Goal: Task Accomplishment & Management: Contribute content

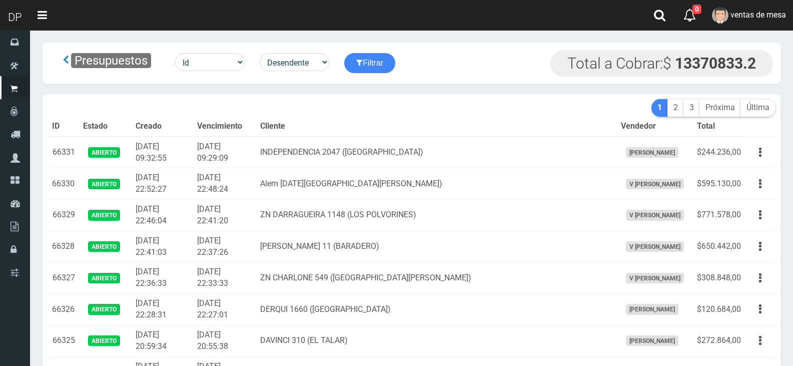
scroll to position [4078, 0]
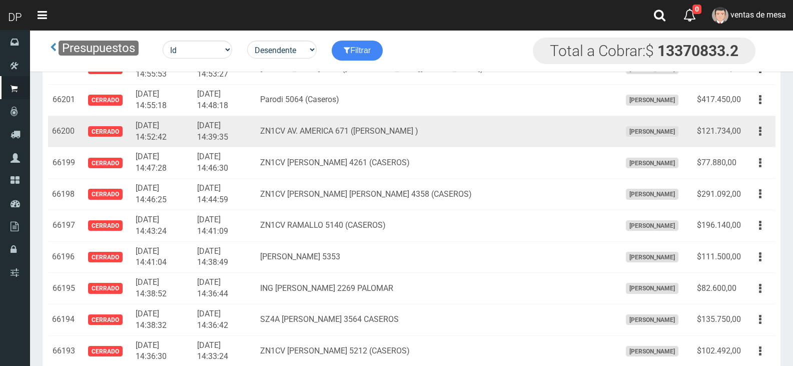
click at [767, 139] on div "Editar Imprimir Eliminar" at bounding box center [760, 132] width 23 height 18
click at [765, 139] on button "button" at bounding box center [760, 132] width 23 height 18
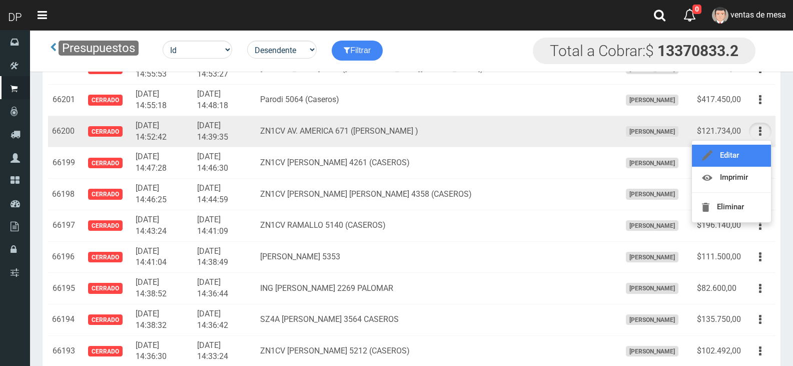
click at [755, 155] on link "Editar" at bounding box center [731, 156] width 79 height 22
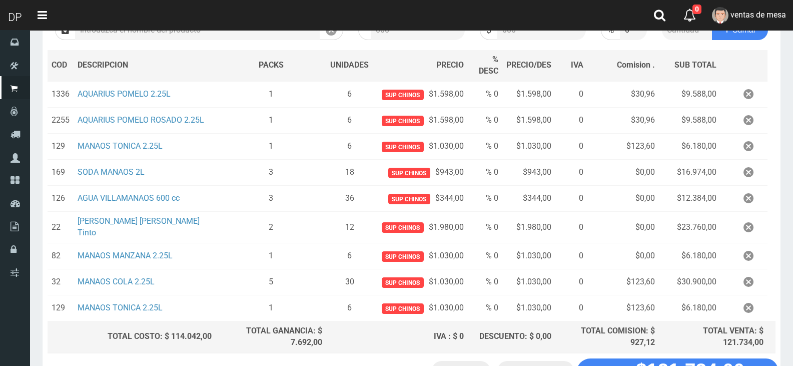
scroll to position [215, 0]
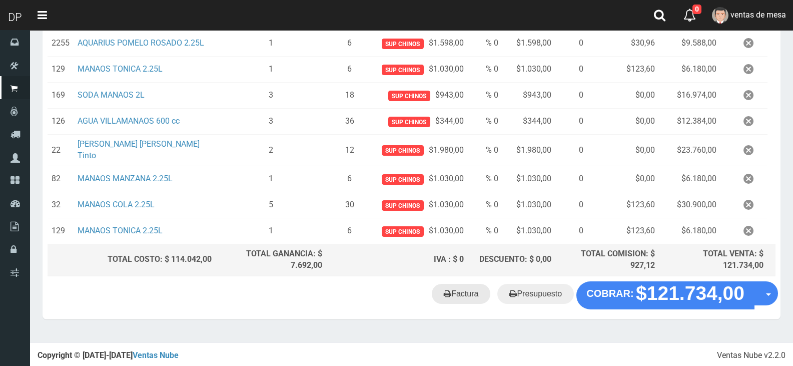
click at [482, 301] on link "Factura" at bounding box center [461, 294] width 59 height 20
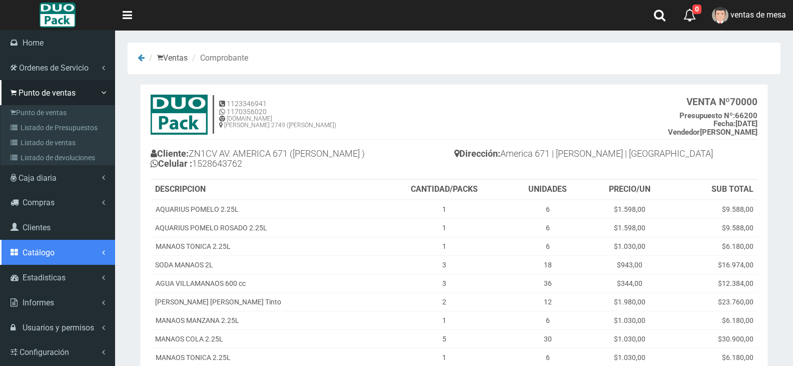
drag, startPoint x: 51, startPoint y: 245, endPoint x: 51, endPoint y: 233, distance: 12.0
click at [51, 245] on link "Catálogo" at bounding box center [57, 252] width 115 height 25
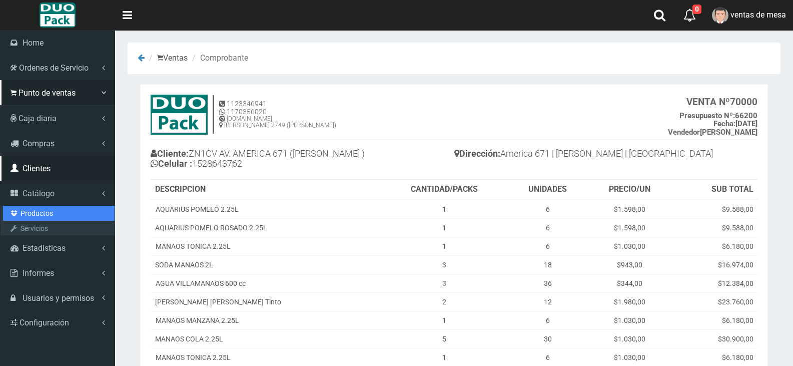
click at [54, 213] on link "Productos" at bounding box center [59, 213] width 112 height 15
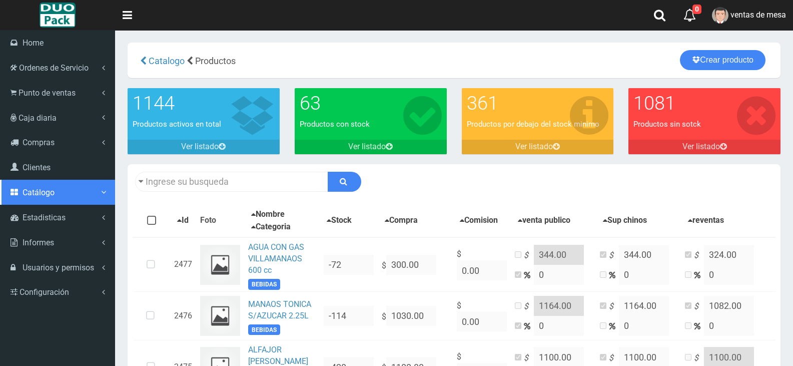
drag, startPoint x: 90, startPoint y: 195, endPoint x: 126, endPoint y: 184, distance: 37.8
click at [90, 195] on link "Catálogo" at bounding box center [57, 192] width 115 height 25
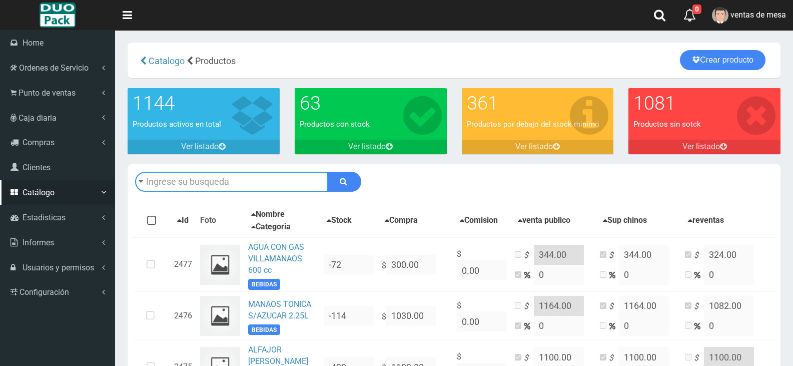
click at [135, 184] on input "text" at bounding box center [231, 182] width 193 height 20
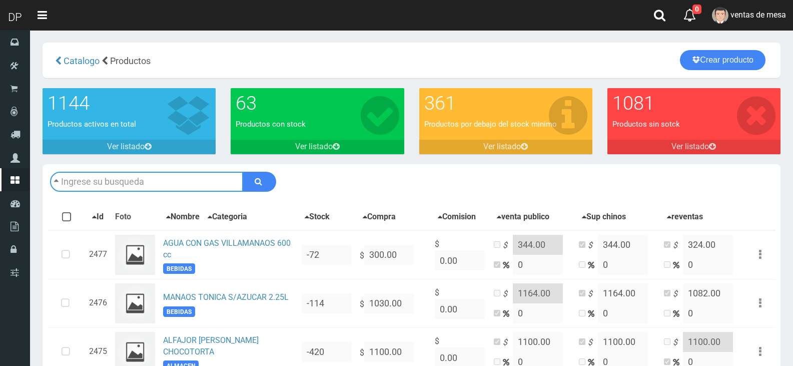
click at [127, 183] on input "text" at bounding box center [146, 182] width 193 height 20
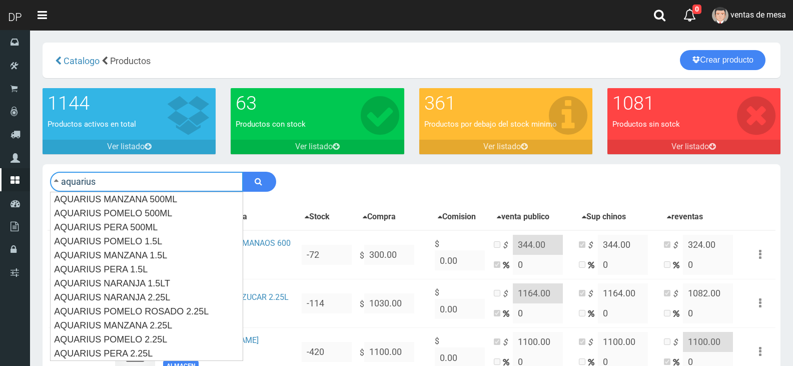
type input "aquarius"
click at [243, 172] on button "submit" at bounding box center [260, 182] width 34 height 20
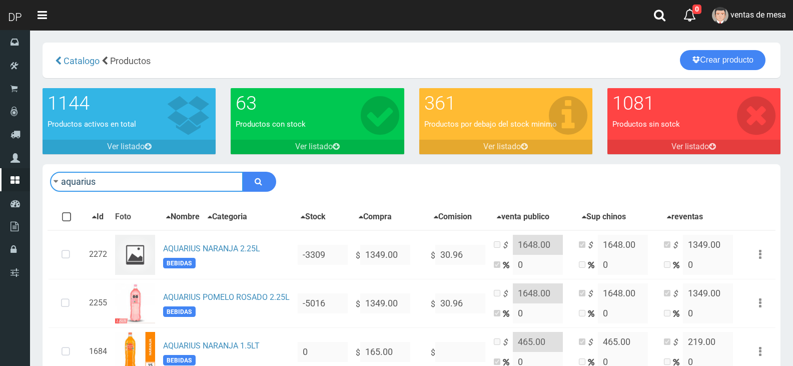
click at [122, 181] on input "aquarius" at bounding box center [146, 182] width 193 height 20
click at [123, 181] on input "aquarius" at bounding box center [146, 182] width 193 height 20
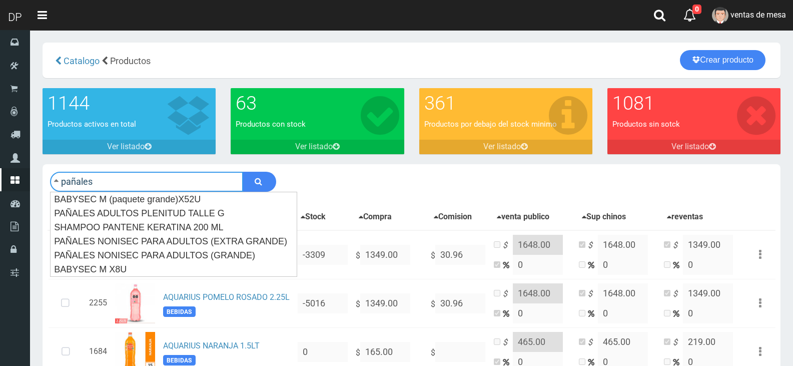
type input "pañales"
click at [243, 172] on button "submit" at bounding box center [260, 182] width 34 height 20
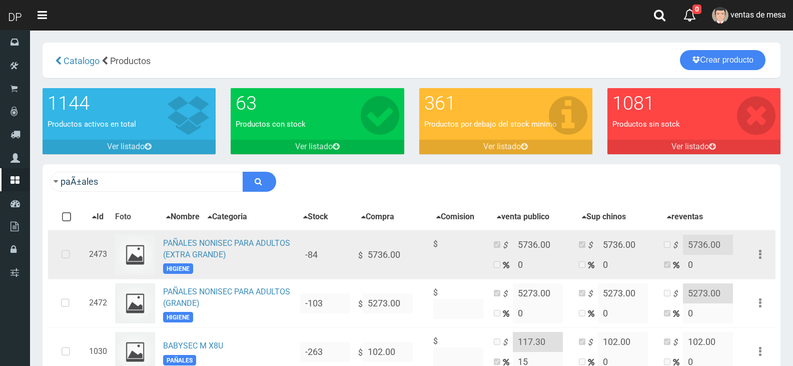
click at [77, 257] on icon at bounding box center [66, 254] width 27 height 33
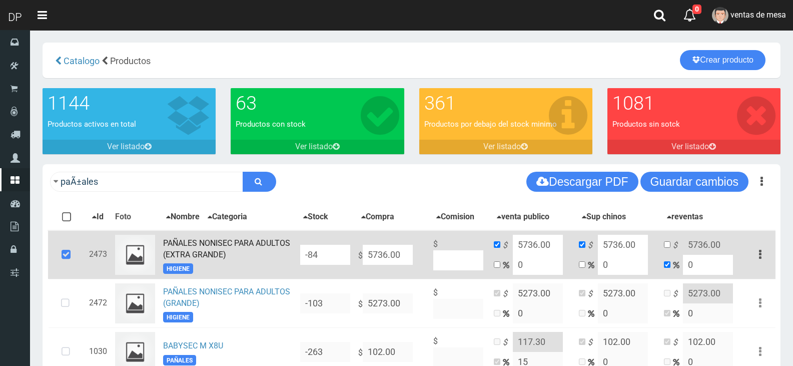
click at [75, 253] on icon at bounding box center [66, 254] width 27 height 33
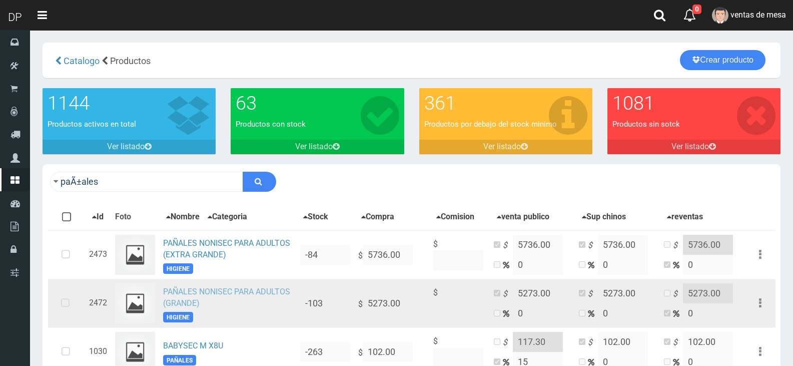
click at [216, 296] on link "PAÑALES NONISEC PARA ADULTOS (GRANDE)" at bounding box center [226, 297] width 127 height 21
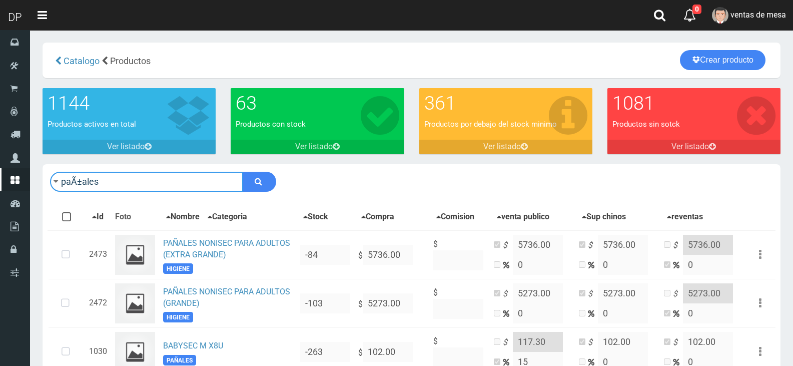
click at [196, 178] on input "paÃ±ales" at bounding box center [146, 182] width 193 height 20
type input "f"
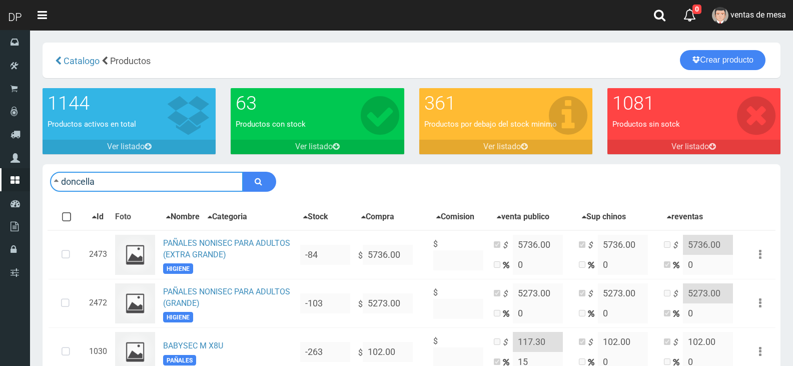
type input "doncella"
click at [243, 172] on button "submit" at bounding box center [260, 182] width 34 height 20
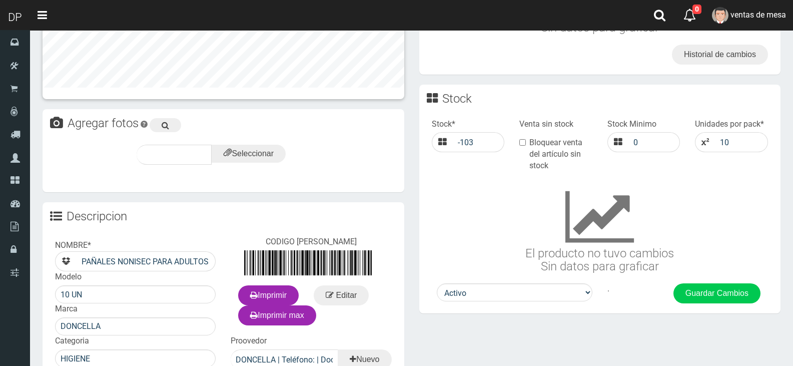
scroll to position [250, 0]
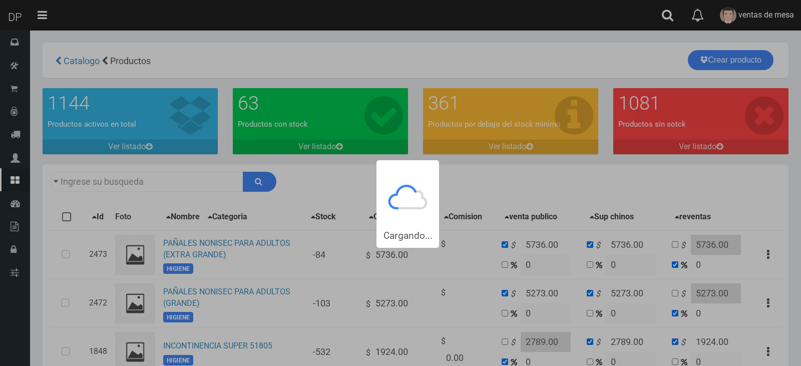
type input "doncella"
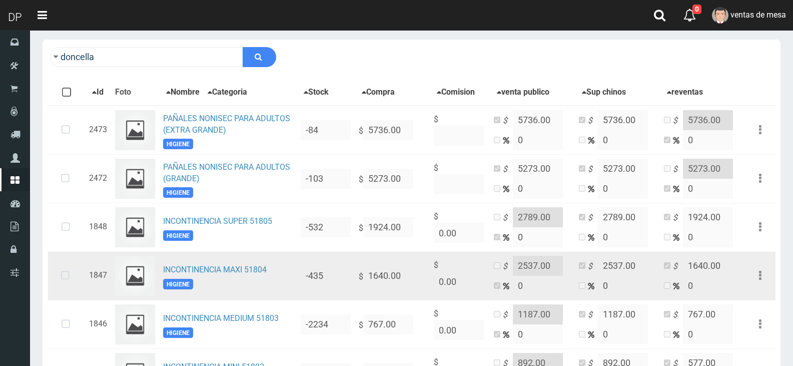
scroll to position [50, 0]
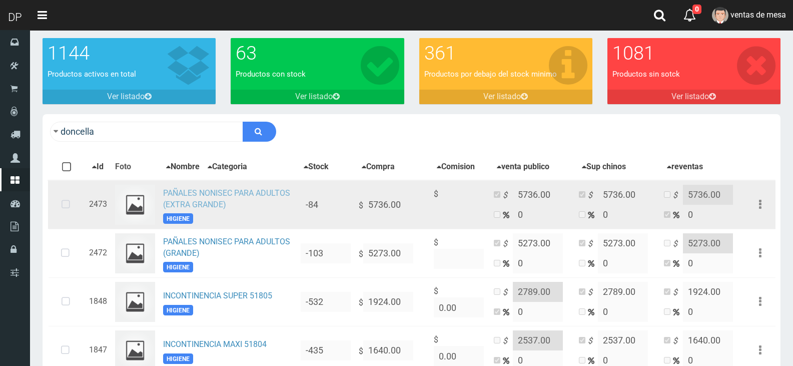
click at [225, 196] on link "PAÑALES NONISEC PARA ADULTOS (EXTRA GRANDE)" at bounding box center [226, 198] width 127 height 21
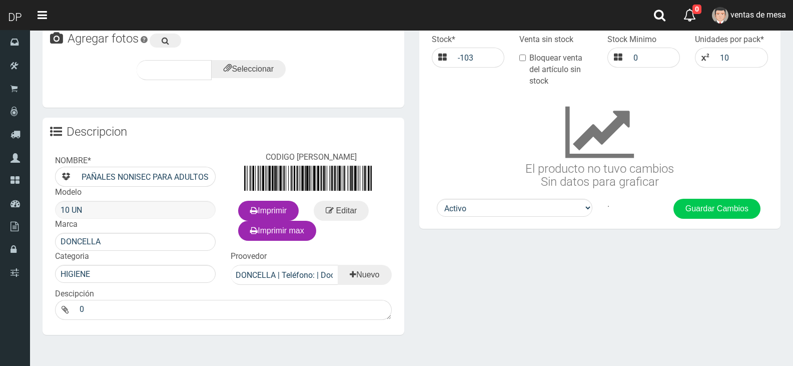
scroll to position [375, 0]
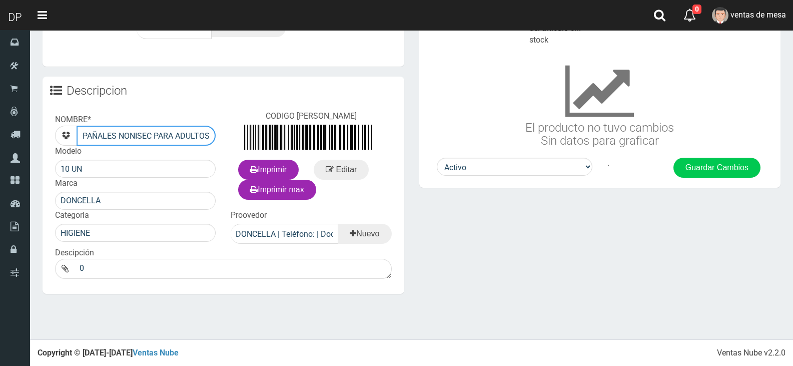
click at [174, 139] on input "PAÑALES NONISEC PARA ADULTOS (GRANDE)" at bounding box center [146, 136] width 139 height 20
type input "PAÑALES NONISEC PARA ADULTOS GRANDE(41024)"
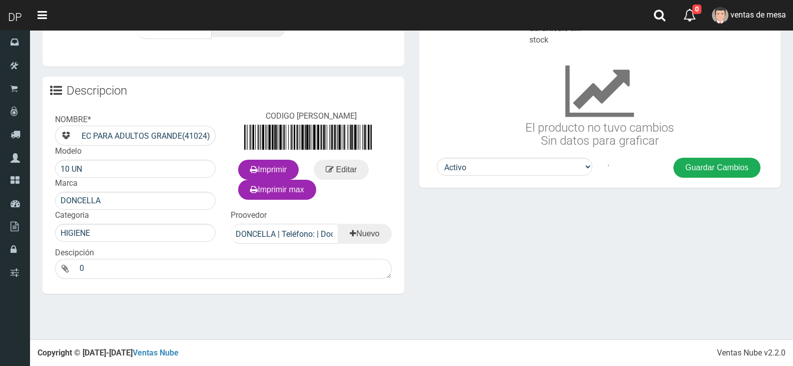
click at [704, 171] on button "Guardar Cambios" at bounding box center [716, 168] width 87 height 20
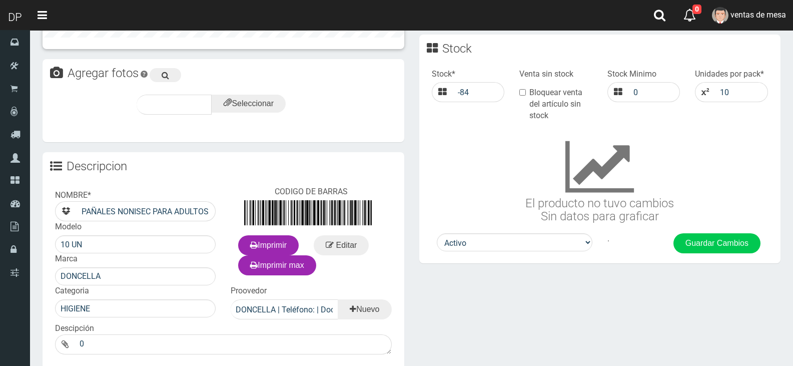
scroll to position [300, 0]
click at [176, 212] on input "PAÑALES NONISEC PARA ADULTOS (EXTRA GRANDE)" at bounding box center [146, 211] width 139 height 20
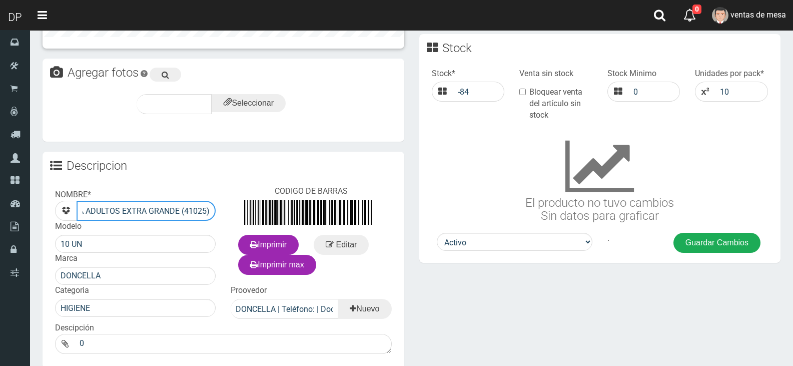
type input "PAÑALES NONISEC PARA ADULTOS EXTRA GRANDE (41025)"
click at [705, 252] on button "Guardar Cambios" at bounding box center [716, 243] width 87 height 20
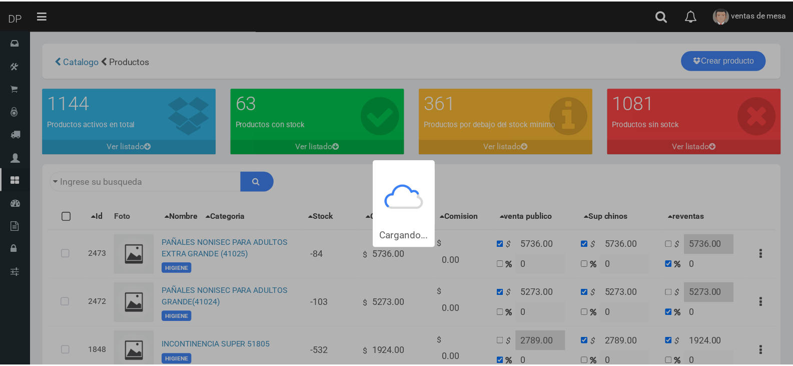
scroll to position [27, 0]
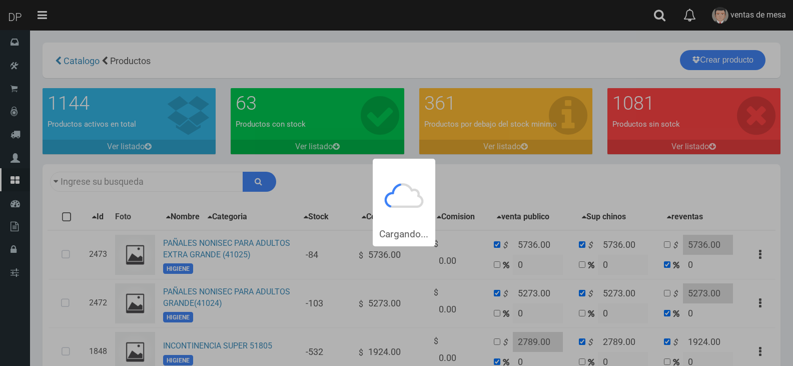
type input "doncella"
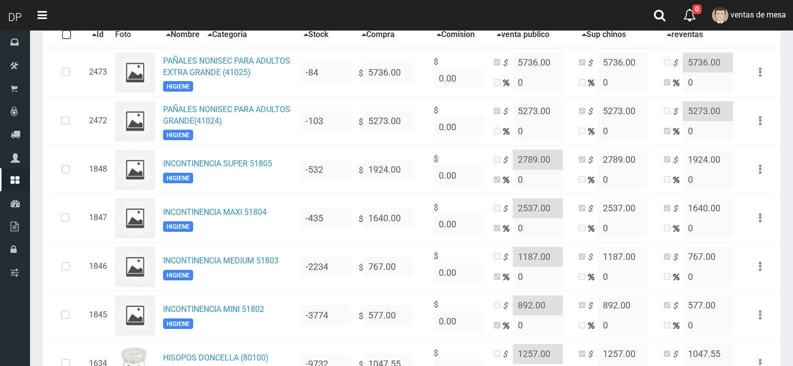
scroll to position [177, 0]
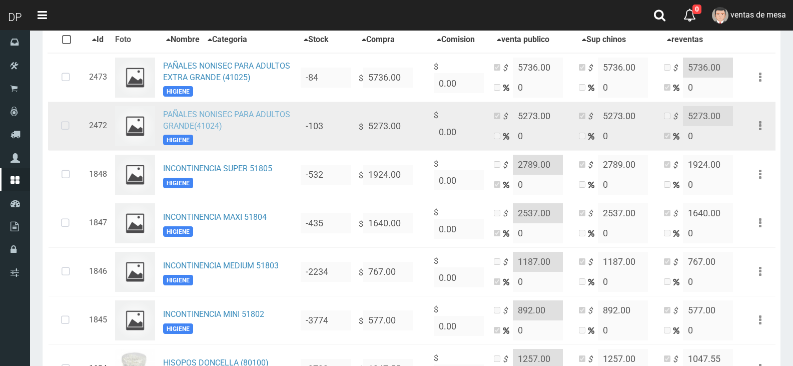
click at [240, 117] on link "PAÑALES NONISEC PARA ADULTOS GRANDE(41024)" at bounding box center [226, 120] width 127 height 21
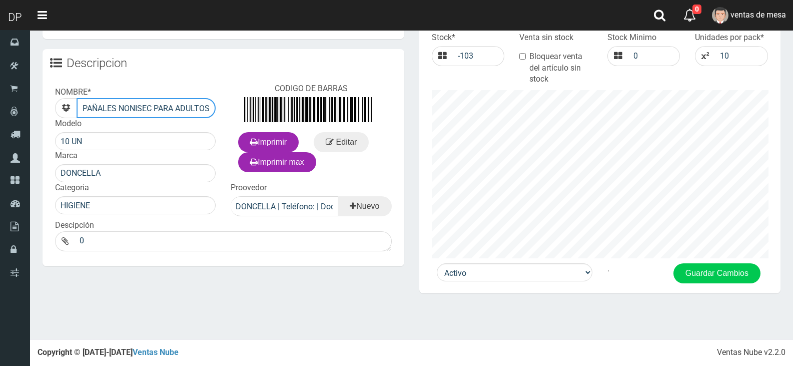
scroll to position [0, 62]
drag, startPoint x: 204, startPoint y: 108, endPoint x: 228, endPoint y: 110, distance: 24.1
click at [228, 110] on div "NOMBRE * PAÑALES NONISEC PARA ADULTOS GRANDE(41024) Modelo 10 UN Marca DONCELLA…" at bounding box center [224, 167] width 362 height 178
click at [184, 106] on input "PAÑALES NONISEC PARA ADULTOS GRANDE(41024)" at bounding box center [146, 108] width 139 height 20
click at [181, 108] on input "PAÑALES NONISEC PARA ADULTOS GRANDE(41024)" at bounding box center [146, 108] width 139 height 20
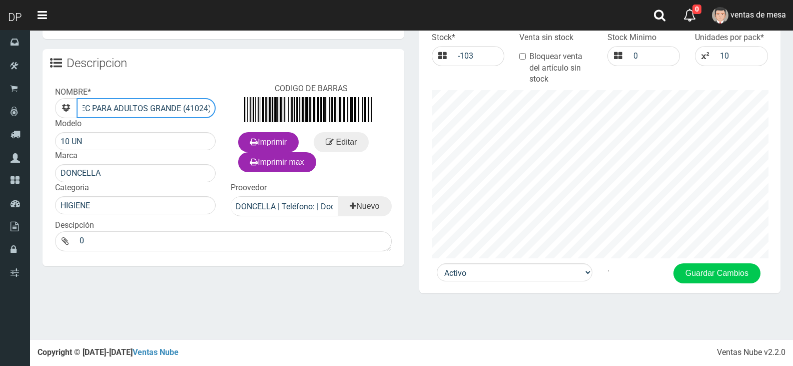
type input "PAÑALES NONISEC PARA ADULTOS GRANDE (41024)"
click at [706, 289] on div "Activo Inactivo . Guardar Cambios" at bounding box center [600, 278] width 362 height 30
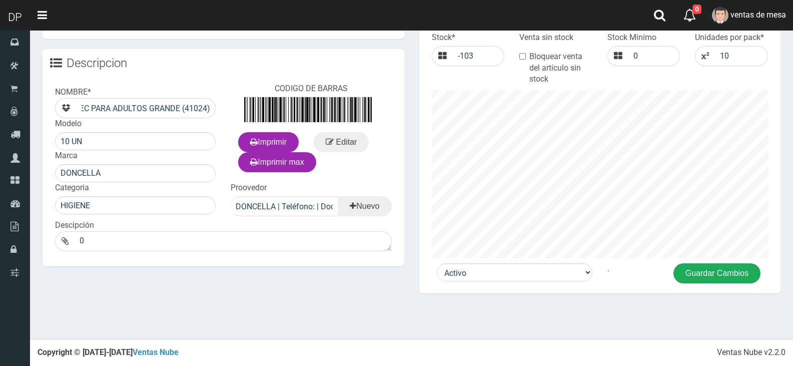
scroll to position [0, 0]
click at [700, 278] on button "Guardar Cambios" at bounding box center [716, 273] width 87 height 20
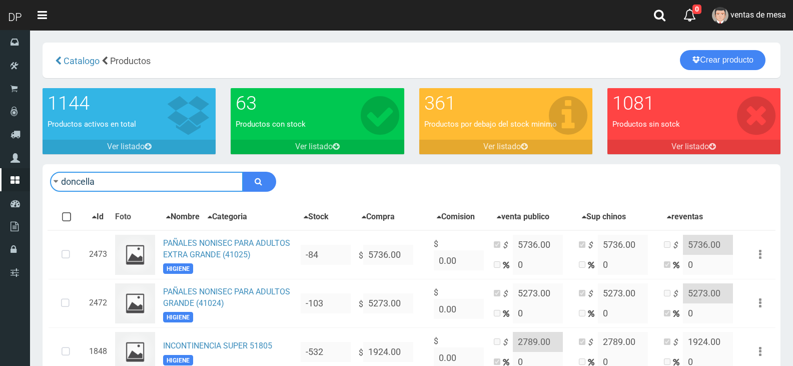
click at [196, 181] on input "doncella" at bounding box center [146, 182] width 193 height 20
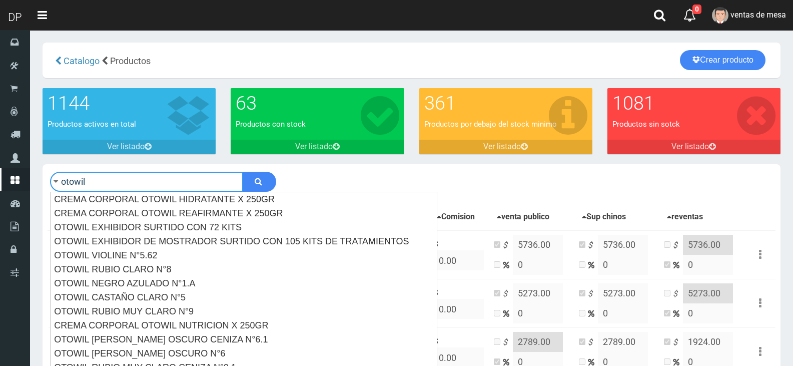
type input "otowil"
click at [243, 172] on button "submit" at bounding box center [260, 182] width 34 height 20
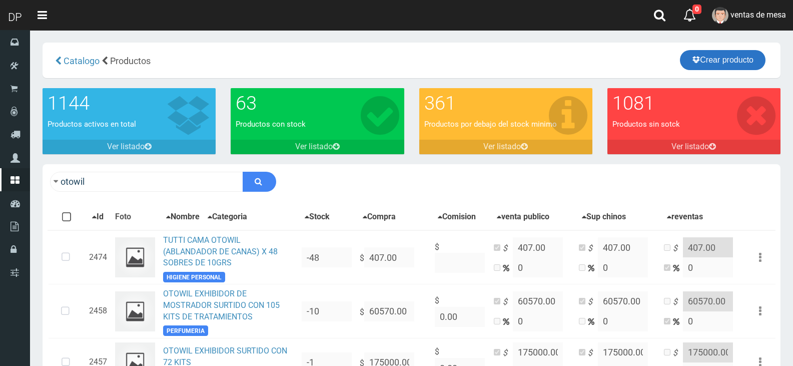
click at [707, 55] on link "Crear producto" at bounding box center [723, 60] width 86 height 20
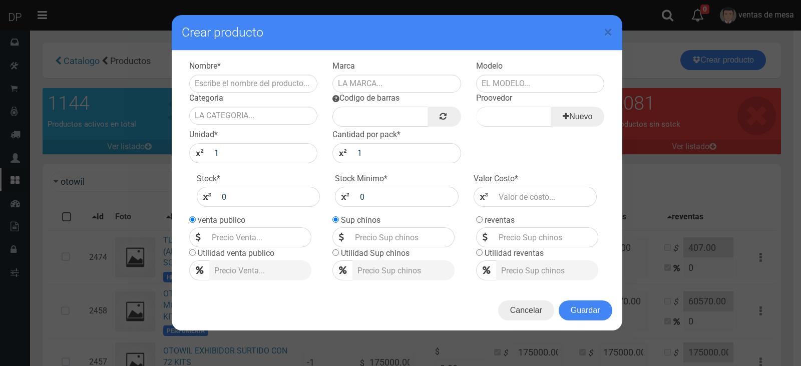
click at [314, 100] on div "Categoria" at bounding box center [254, 109] width 144 height 32
click at [311, 90] on input "text" at bounding box center [253, 84] width 129 height 18
type input "p"
type input "o"
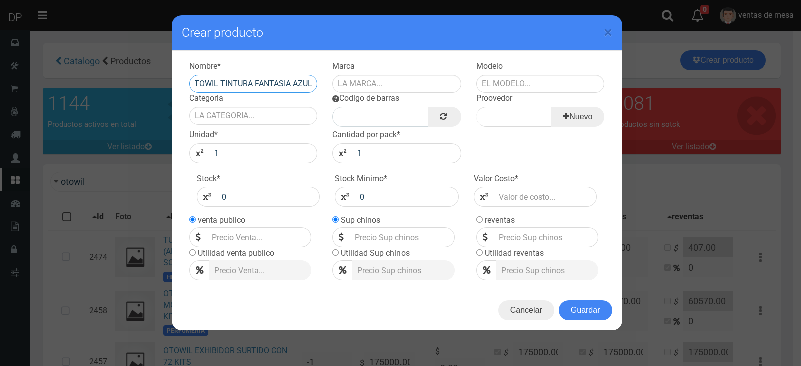
type input "OTOWIL TINTURA FANTASIA AZUL"
type input "OTOWIL"
type input "50 GR"
type input "PERFUMERIA"
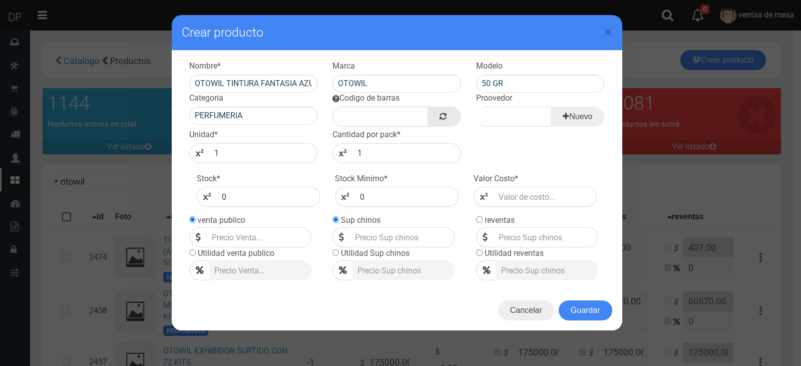
click at [444, 124] on link at bounding box center [443, 117] width 33 height 20
click at [486, 118] on input "Proovedor" at bounding box center [513, 117] width 75 height 20
type input "OTOWIL"
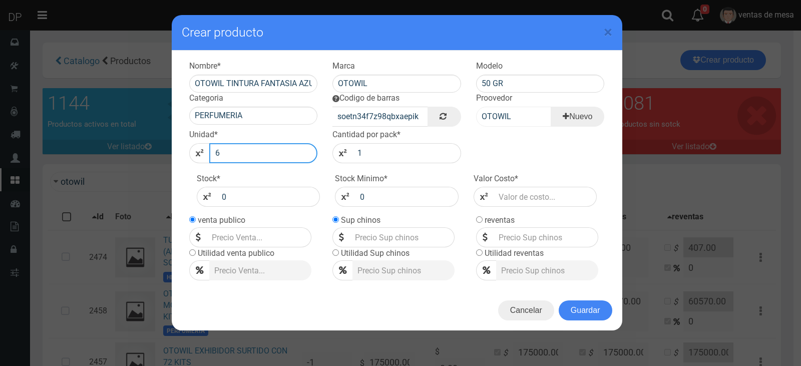
type input "6"
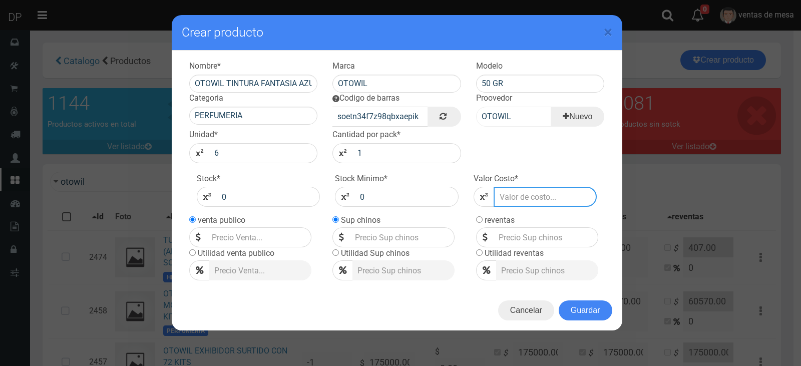
type input "8"
type input "86"
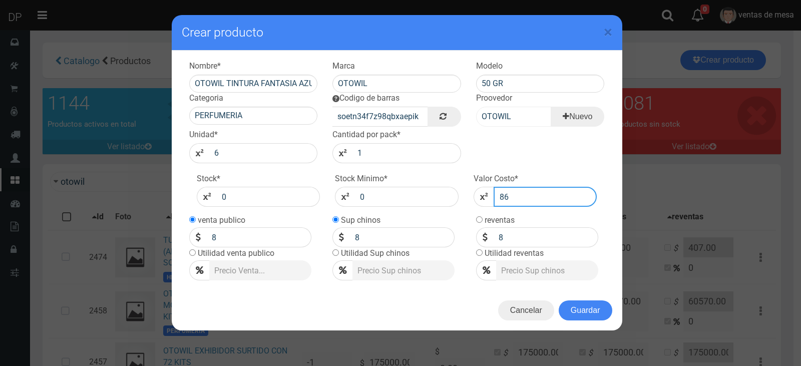
type input "86"
type input "862"
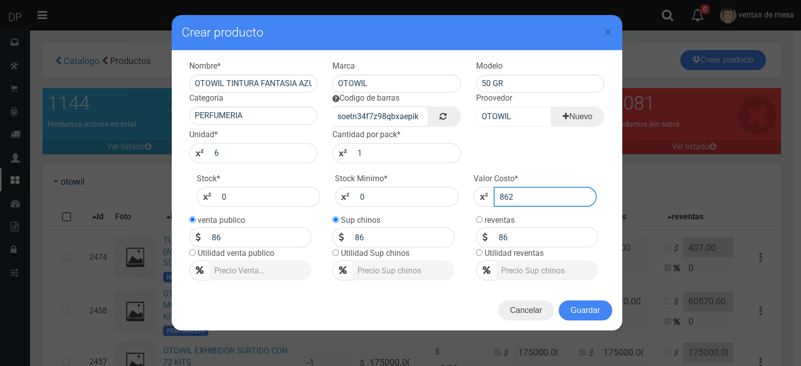
type input "862"
type input "8622"
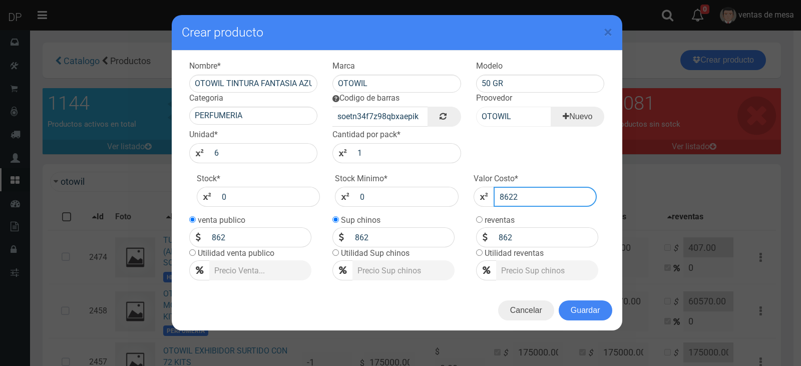
type input "8622"
click at [593, 314] on button "Guardar" at bounding box center [585, 310] width 54 height 20
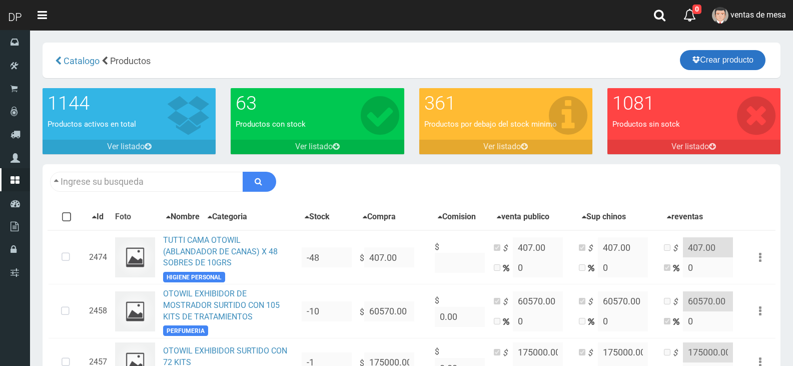
click at [696, 70] on link "Crear producto" at bounding box center [723, 60] width 86 height 20
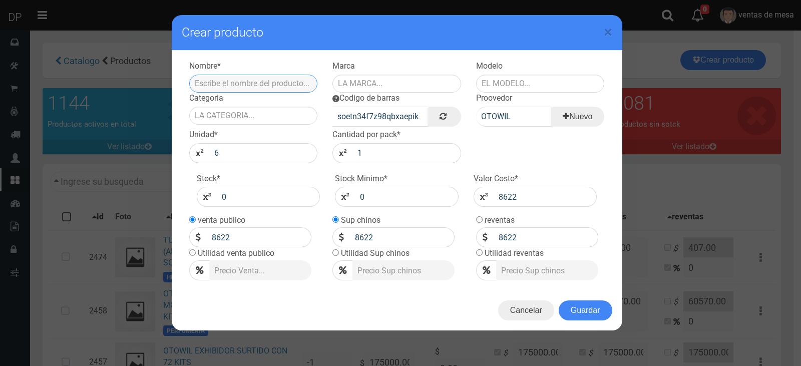
click at [243, 79] on input "text" at bounding box center [253, 84] width 129 height 18
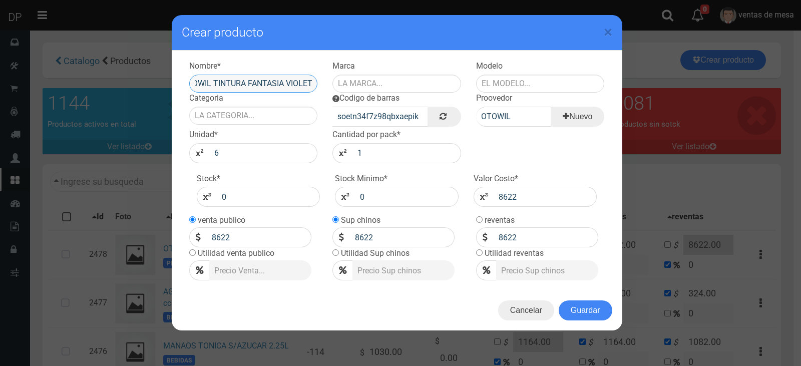
scroll to position [0, 18]
type input "OTOWIL TINTURA FANTASIA VIOLETA"
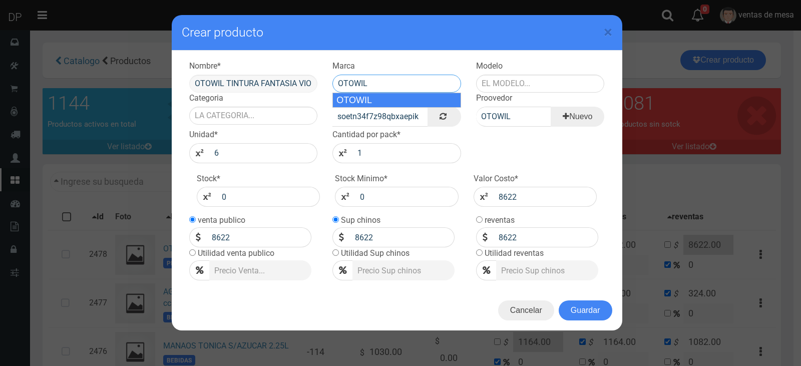
type input "OTOWIL"
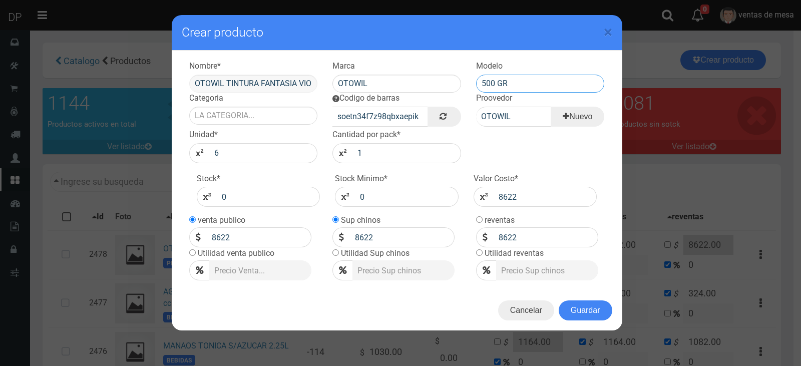
type input "500 GR"
type input "PERFUMERIA"
click at [587, 306] on button "Guardar" at bounding box center [585, 310] width 54 height 20
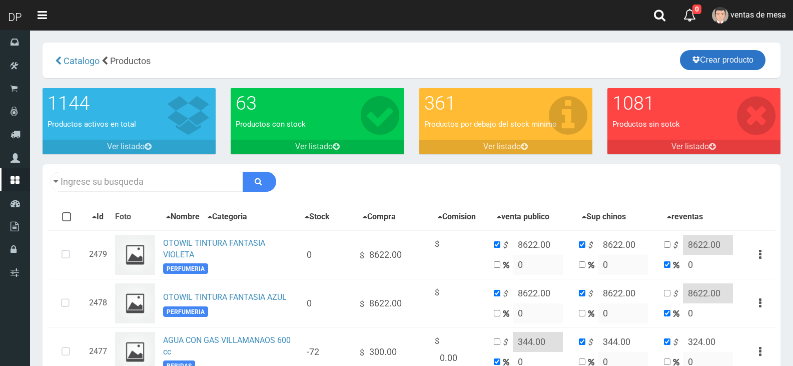
click at [717, 61] on link "Crear producto" at bounding box center [723, 60] width 86 height 20
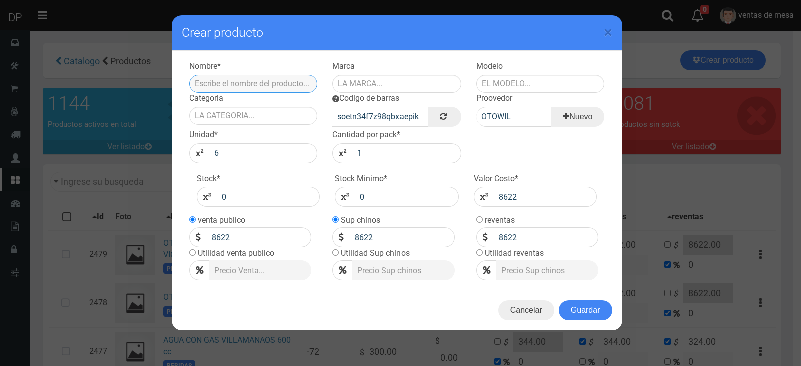
click at [262, 83] on input "text" at bounding box center [253, 84] width 129 height 18
type input "OTOWIL TINTURA FANTASIA ROJO"
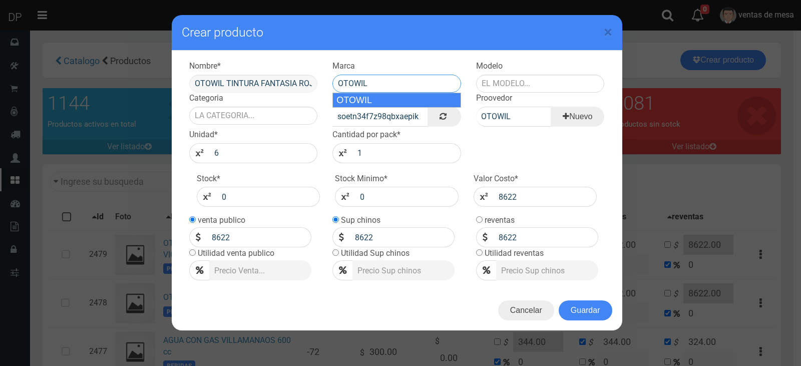
type input "OTOWIL"
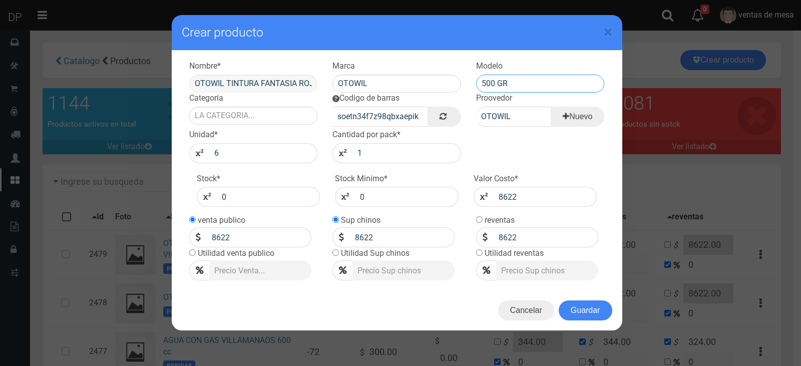
type input "500 GR"
type input "PERFUMERIA"
click at [576, 307] on button "Guardar" at bounding box center [585, 310] width 54 height 20
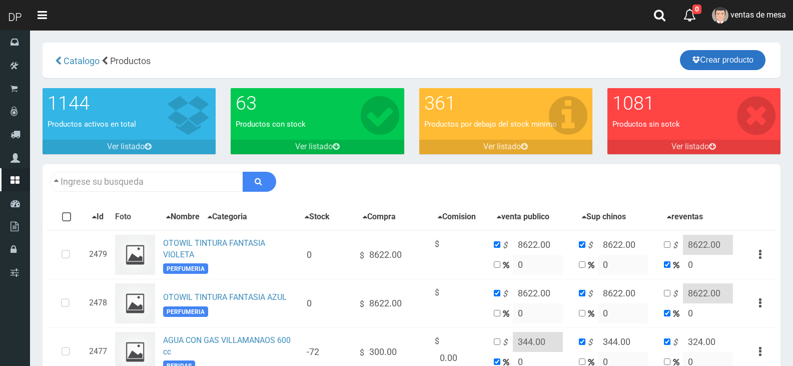
click at [693, 62] on icon at bounding box center [696, 60] width 8 height 14
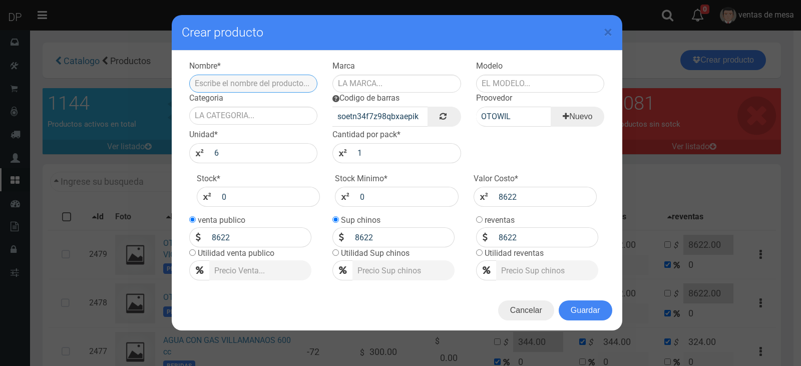
click at [233, 79] on input "text" at bounding box center [253, 84] width 129 height 18
type input "OTOWIL TINTURA FANTASIA TUR"
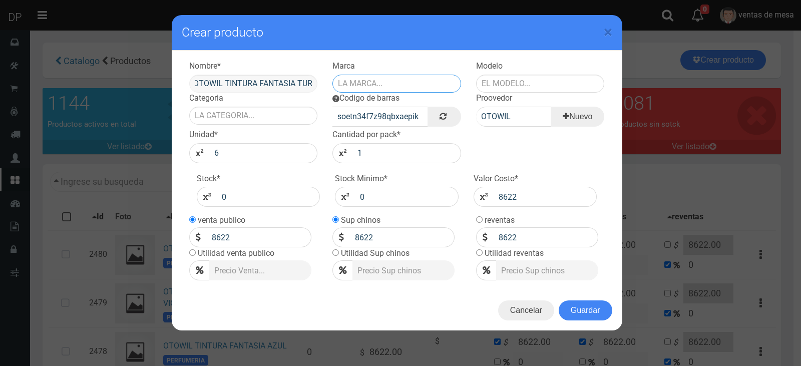
scroll to position [0, 0]
type input "UE"
click at [233, 79] on input "OTOWIL TINTURA FANTASIA TUR" at bounding box center [253, 84] width 129 height 18
type input "OTOWIL TINTURA FANTASIA TURQUESA"
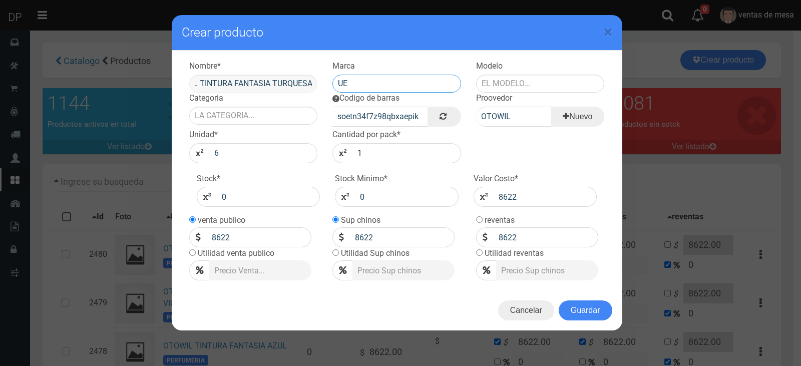
scroll to position [0, 0]
type input "OTOWIL"
type input "500 GR"
type input "PERFUMERIA"
click at [565, 313] on button "Guardar" at bounding box center [585, 310] width 54 height 20
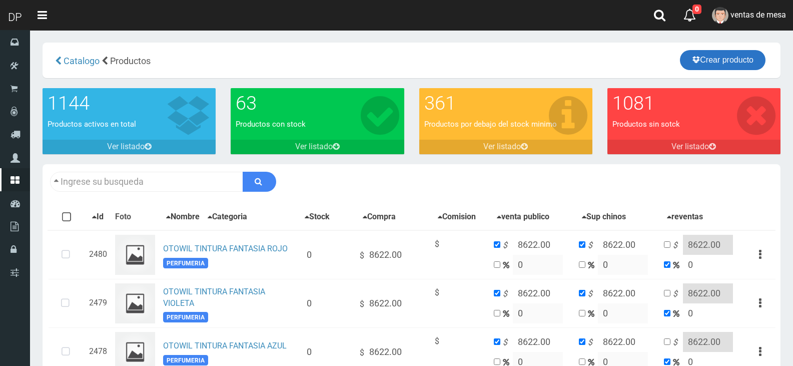
click at [724, 58] on link "Crear producto" at bounding box center [723, 60] width 86 height 20
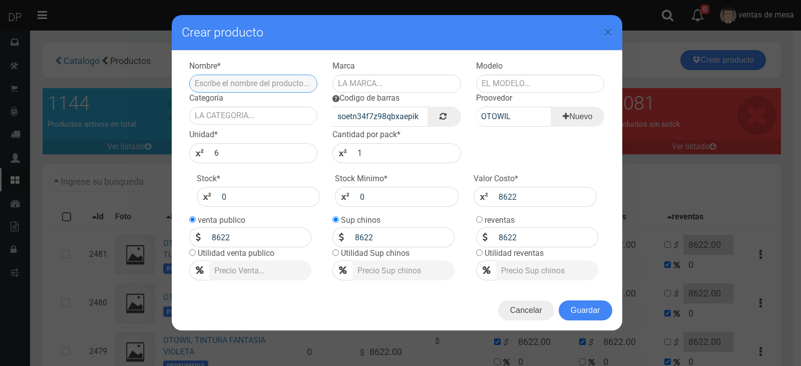
click at [259, 86] on input "text" at bounding box center [253, 84] width 129 height 18
type input "OTOWIL TINTURA FANTASIA FUCSIA"
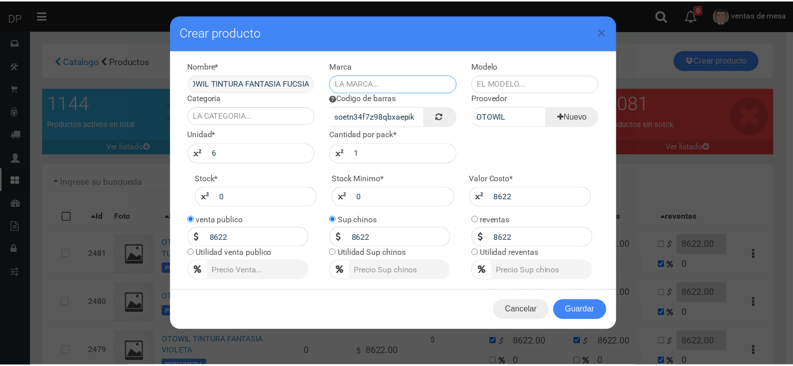
scroll to position [0, 0]
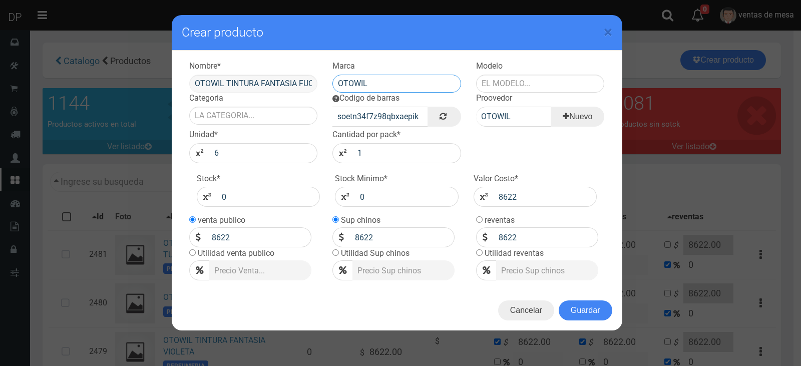
type input "OTOWIL"
type input "50 GR"
type input "PERFUMERIA"
click at [603, 315] on button "Guardar" at bounding box center [585, 310] width 54 height 20
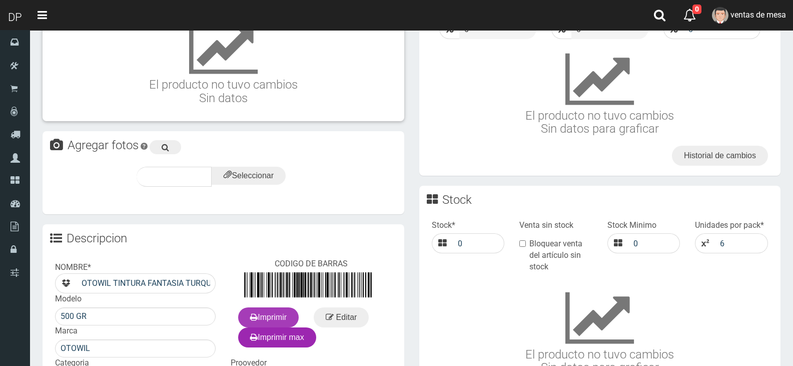
scroll to position [296, 0]
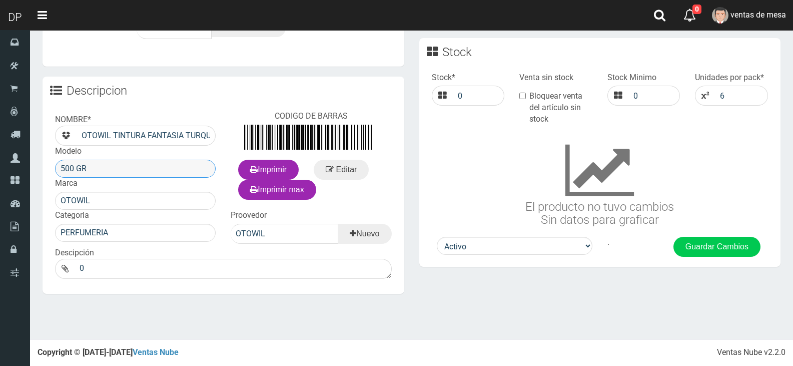
click at [71, 168] on input "500 GR" at bounding box center [135, 169] width 161 height 18
type input "50 GR"
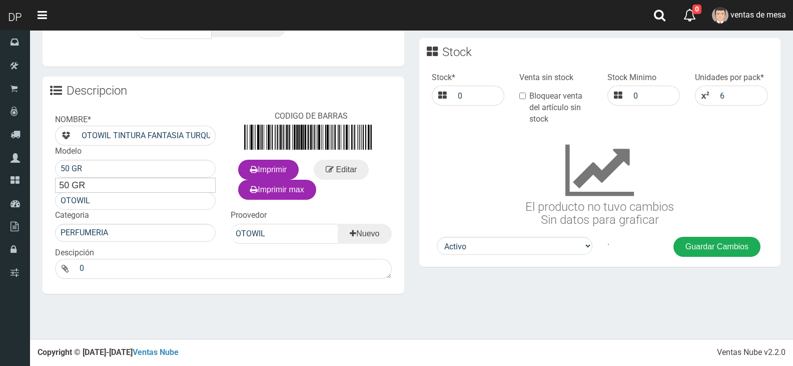
click at [723, 243] on button "Guardar Cambios" at bounding box center [716, 247] width 87 height 20
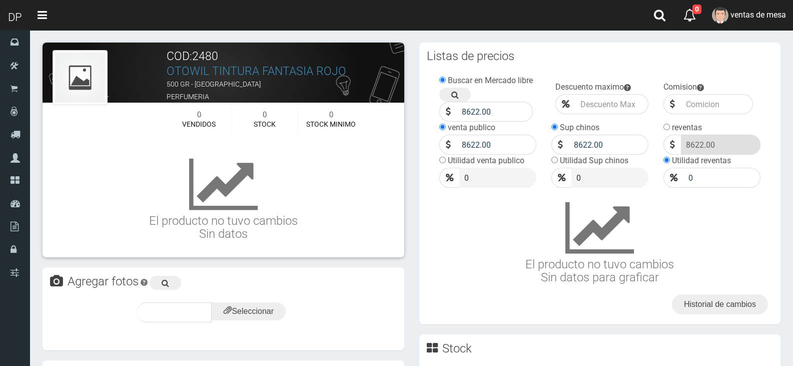
scroll to position [284, 0]
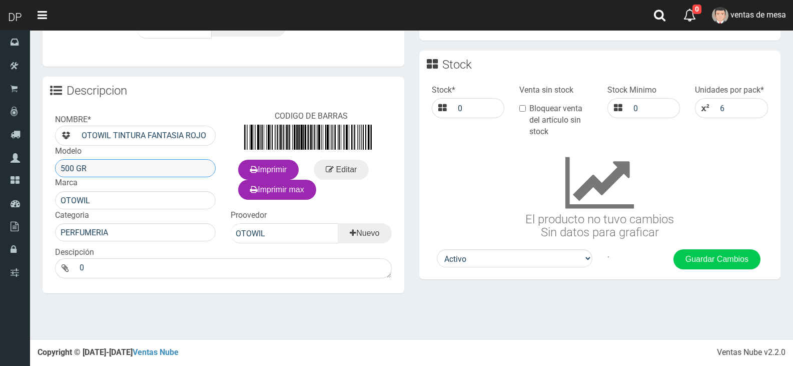
click at [104, 175] on input "500 GR" at bounding box center [135, 168] width 161 height 18
click at [73, 173] on input "500 GR" at bounding box center [135, 168] width 161 height 18
type input "50 GR"
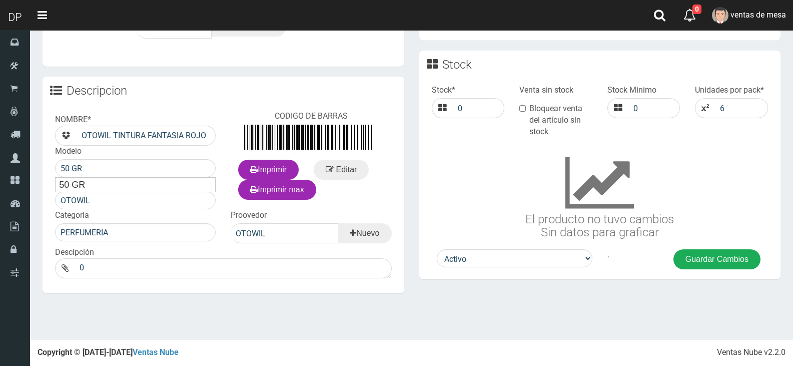
click at [704, 266] on button "Guardar Cambios" at bounding box center [716, 259] width 87 height 20
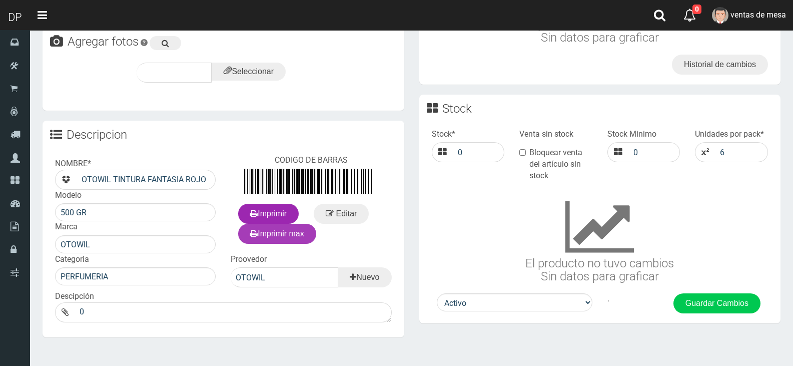
scroll to position [250, 0]
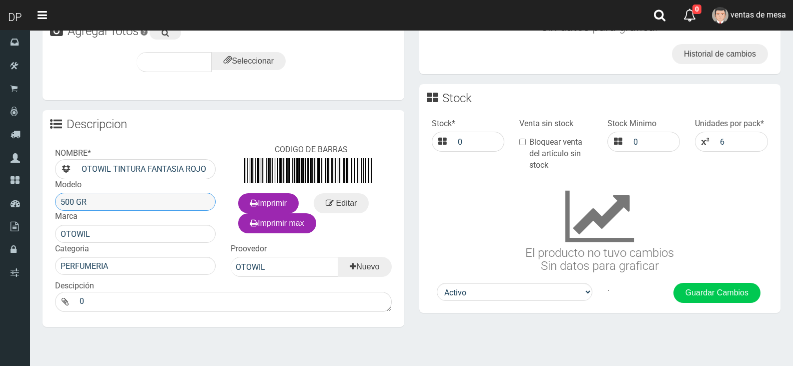
click at [76, 199] on input "500 GR" at bounding box center [135, 202] width 161 height 18
type input "50 GR"
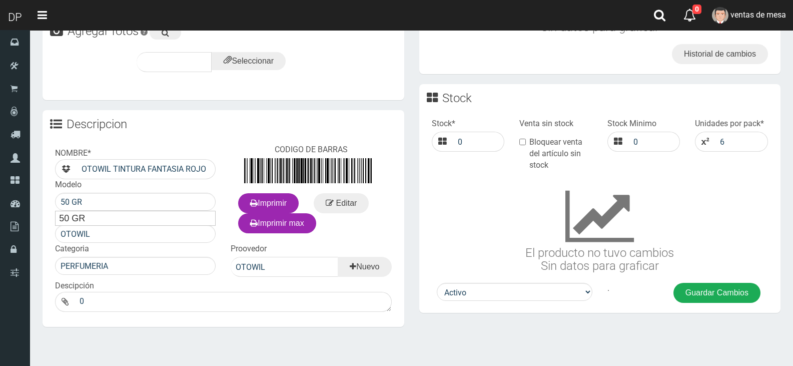
click at [748, 298] on button "Guardar Cambios" at bounding box center [716, 293] width 87 height 20
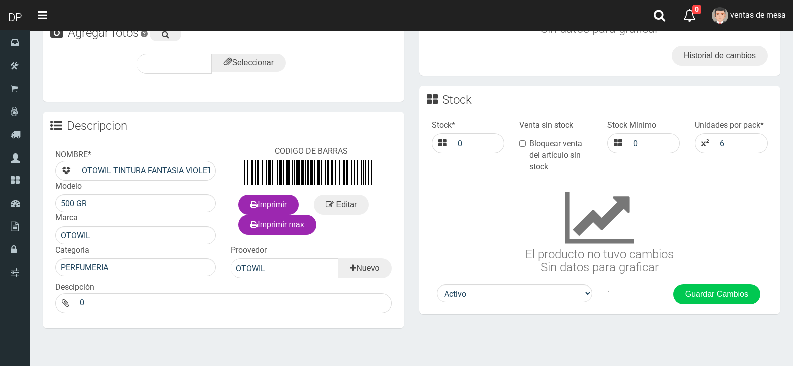
scroll to position [284, 0]
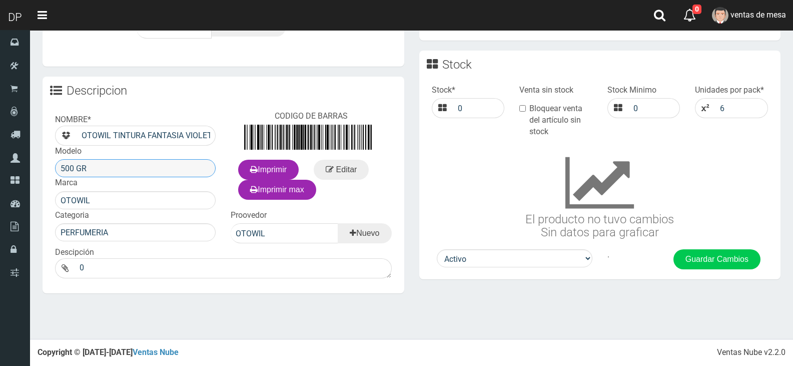
click at [67, 167] on input "500 GR" at bounding box center [135, 168] width 161 height 18
type input "50 GR"
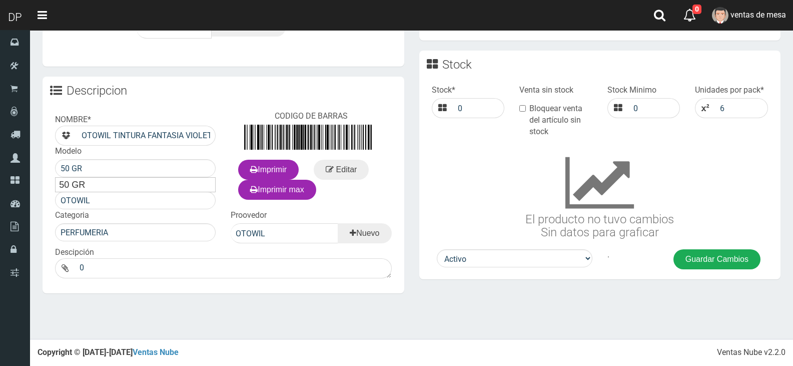
click at [746, 269] on button "Guardar Cambios" at bounding box center [716, 259] width 87 height 20
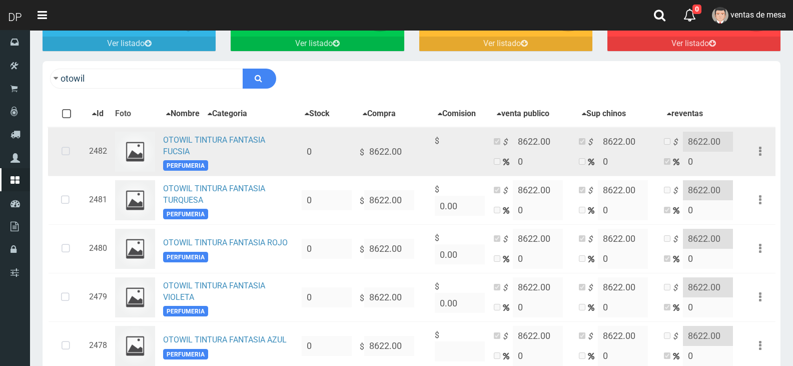
scroll to position [100, 0]
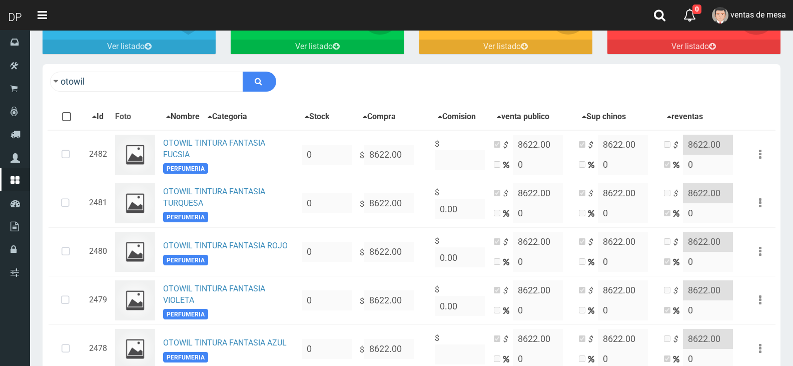
click at [454, 88] on div "otowil Descargar PDF Guardar cambios" at bounding box center [412, 81] width 738 height 35
click at [98, 77] on input "otowil" at bounding box center [146, 82] width 193 height 20
click at [99, 77] on input "otowil" at bounding box center [146, 82] width 193 height 20
type input "o"
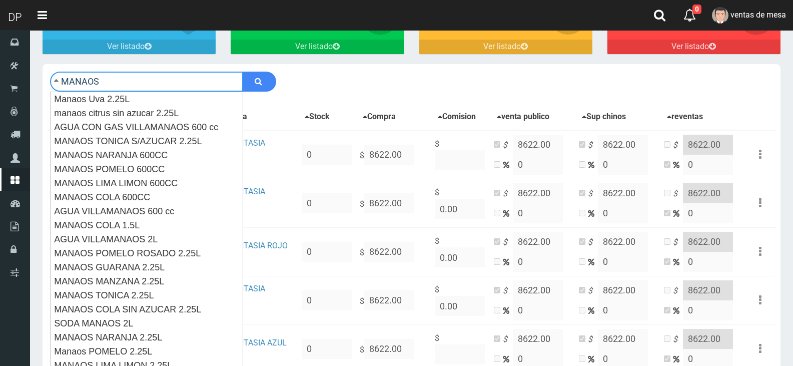
type input "MANAOS"
click at [243, 72] on button "submit" at bounding box center [260, 82] width 34 height 20
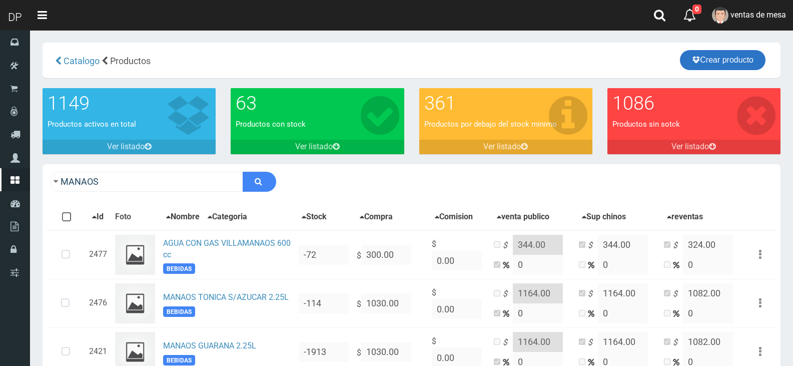
click at [725, 65] on link "Crear producto" at bounding box center [723, 60] width 86 height 20
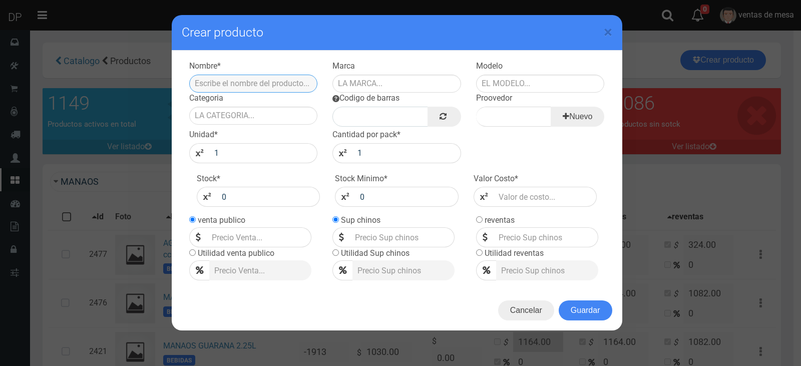
click at [246, 83] on input "text" at bounding box center [253, 84] width 129 height 18
type input "MANAOS LIMA LIMON 1.5L"
type input "MANAOS"
type input "1.5L"
type input "BEBIDAS"
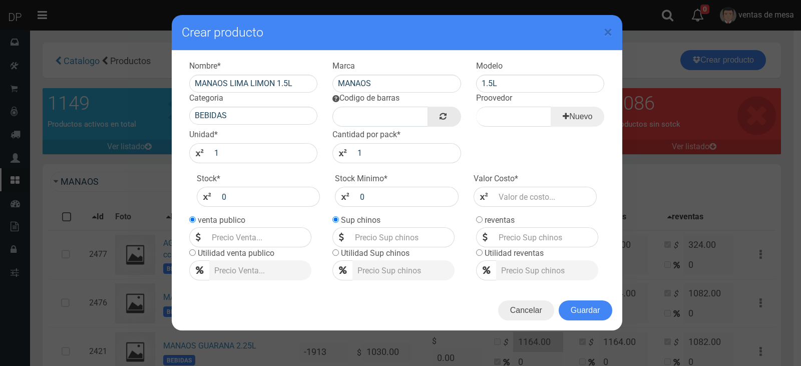
click at [451, 121] on link at bounding box center [443, 117] width 33 height 20
click at [481, 116] on input "Proovedor" at bounding box center [513, 117] width 75 height 20
type input "MANAOS"
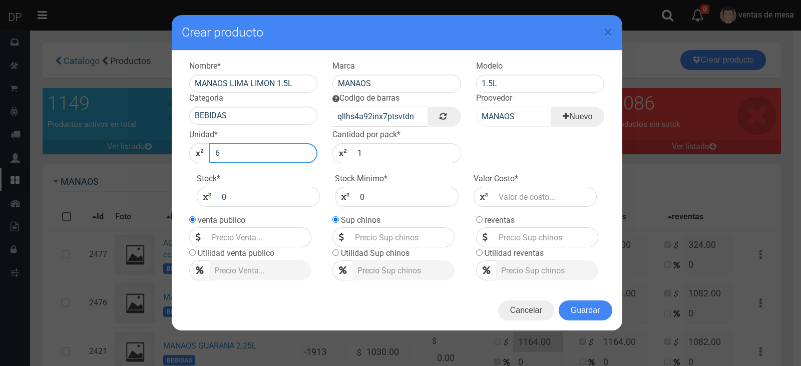
type input "6"
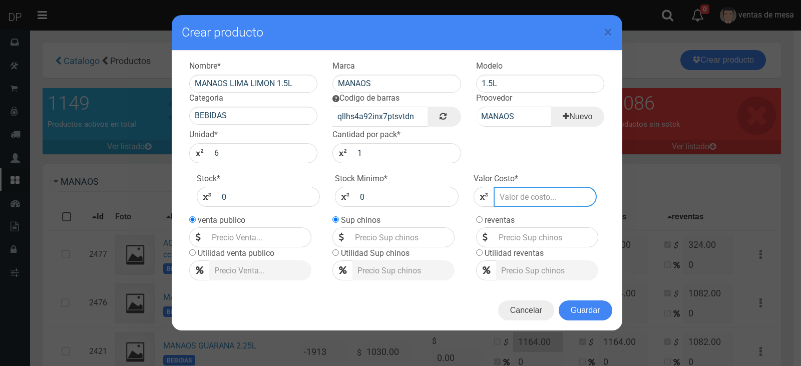
type input "7"
type input "77"
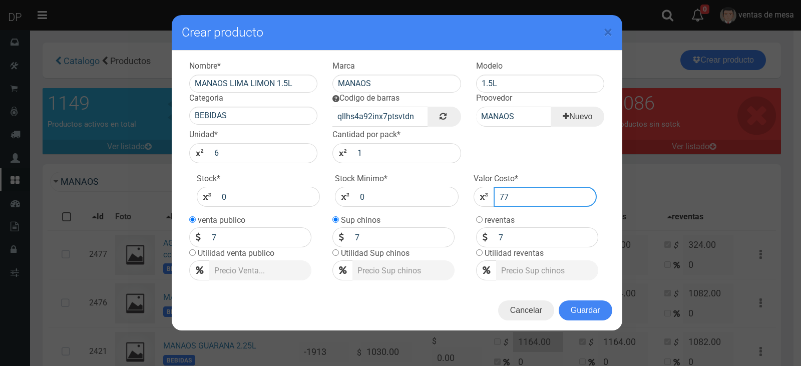
type input "77"
type input "776"
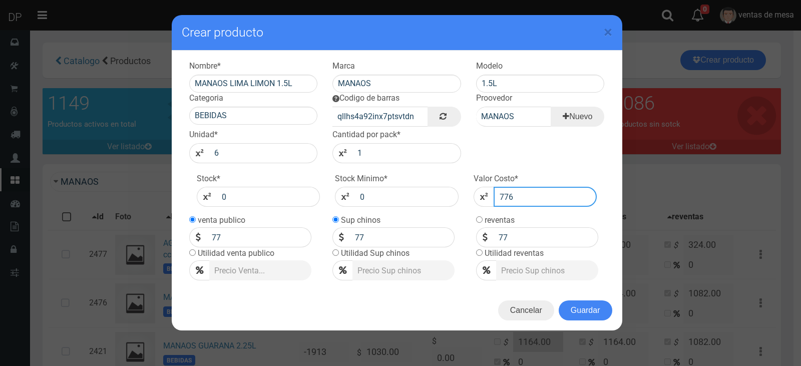
type input "776"
click at [514, 238] on input "776" at bounding box center [545, 237] width 105 height 20
click at [532, 238] on input "776" at bounding box center [545, 237] width 105 height 20
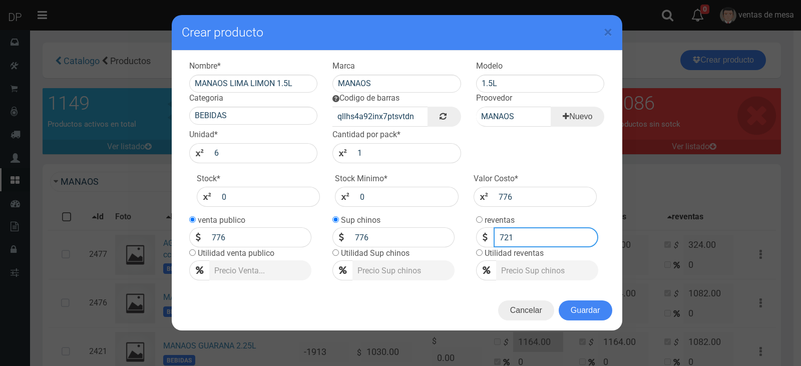
type input "721"
click at [572, 191] on input "776" at bounding box center [545, 197] width 104 height 20
type input "77668"
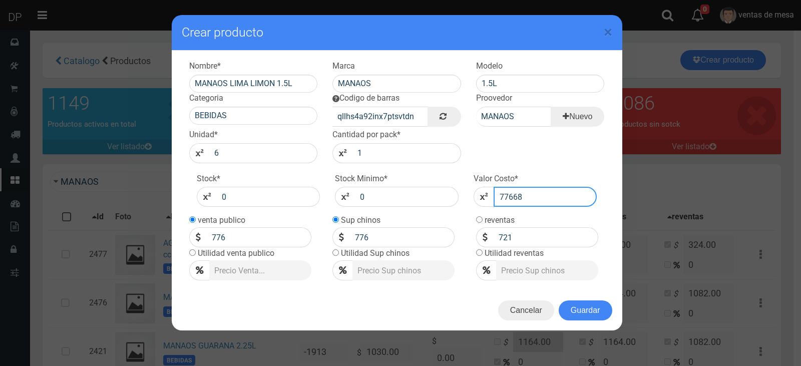
type input "77668"
type input "776687"
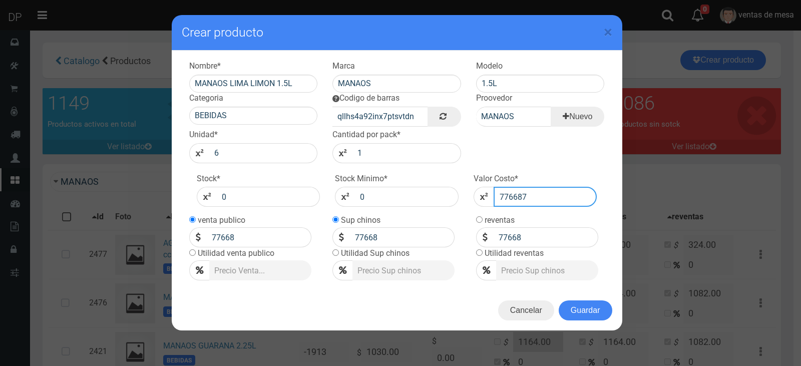
type input "776687"
type input "76687"
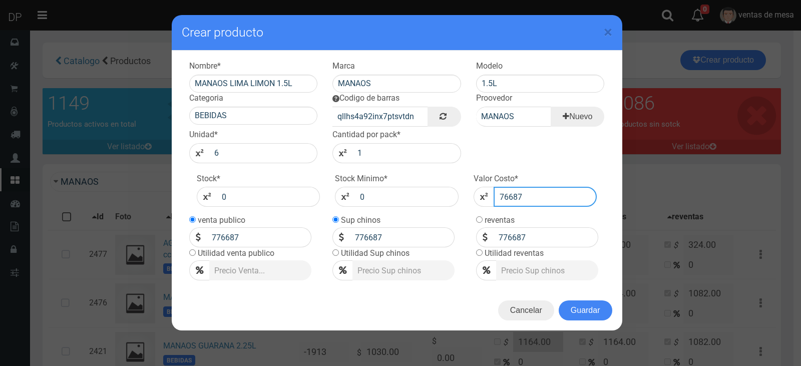
type input "76687"
type input "6687"
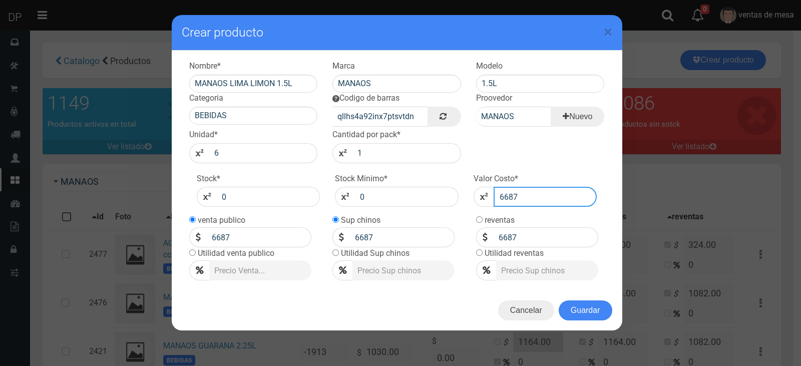
type input "687"
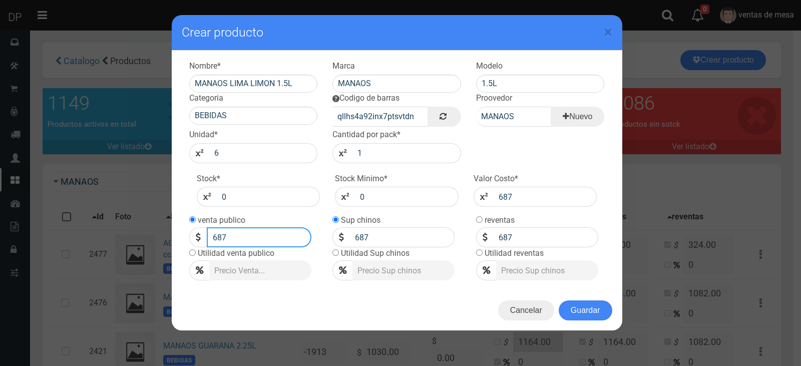
click at [271, 233] on input "687" at bounding box center [259, 237] width 105 height 20
type input "771"
click at [388, 235] on input "687" at bounding box center [402, 237] width 105 height 20
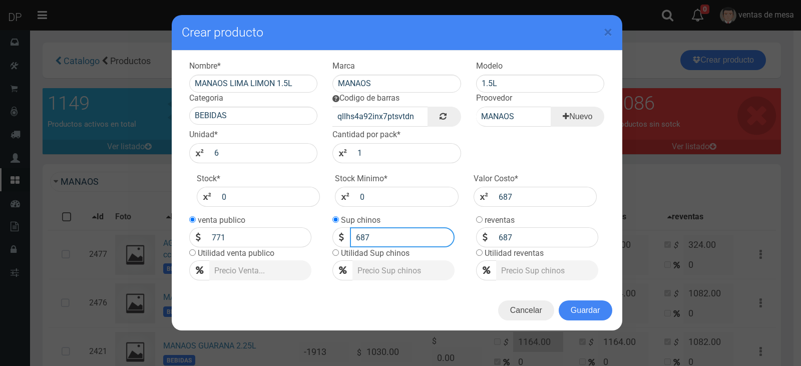
click at [388, 235] on input "687" at bounding box center [402, 237] width 105 height 20
type input "771"
click at [516, 241] on input "687" at bounding box center [545, 237] width 105 height 20
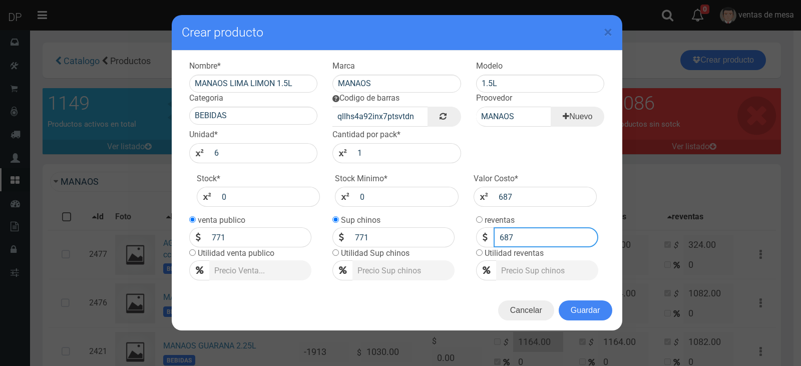
click at [516, 241] on input "687" at bounding box center [545, 237] width 105 height 20
type input "721"
click at [367, 232] on input "771" at bounding box center [402, 237] width 105 height 20
type input "776"
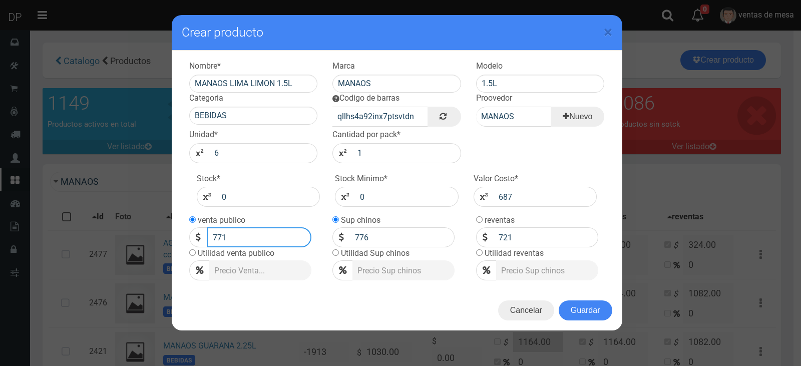
click at [272, 238] on input "771" at bounding box center [259, 237] width 105 height 20
type input "776"
click at [591, 311] on button "Guardar" at bounding box center [585, 310] width 54 height 20
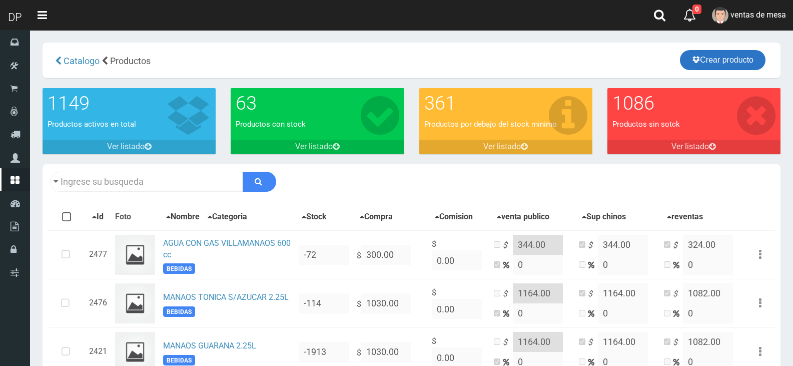
click at [746, 64] on link "Crear producto" at bounding box center [723, 60] width 86 height 20
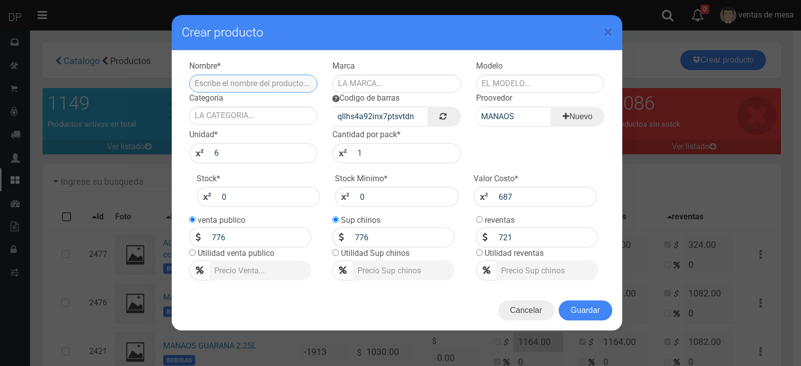
click at [230, 91] on input "text" at bounding box center [253, 84] width 129 height 18
type input ","
type input "MANAOS POMELO 1.5L"
click at [406, 106] on div "Codigo de barras qllhs4a92inx7ptsvtdn" at bounding box center [397, 110] width 144 height 34
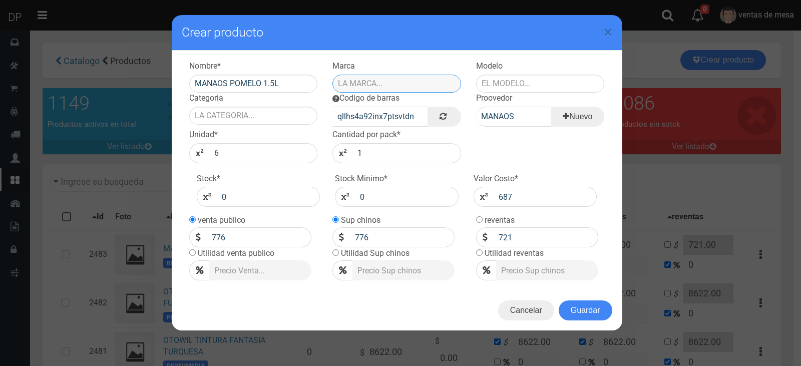
click at [406, 87] on input "text" at bounding box center [396, 84] width 129 height 18
type input "MANAOS"
type input "1.5L"
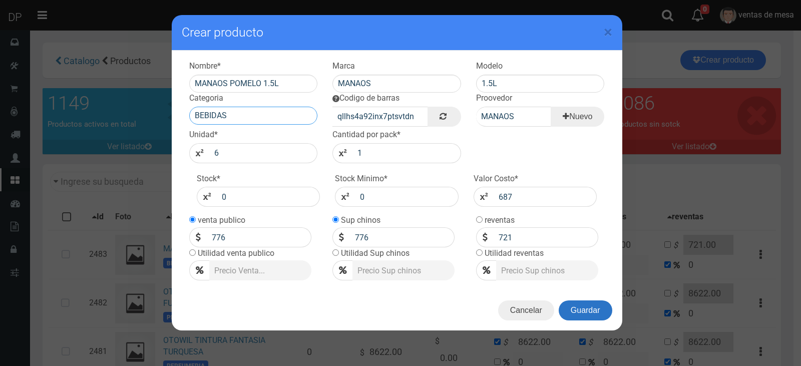
type input "BEBIDAS"
click at [585, 308] on button "Guardar" at bounding box center [585, 310] width 54 height 20
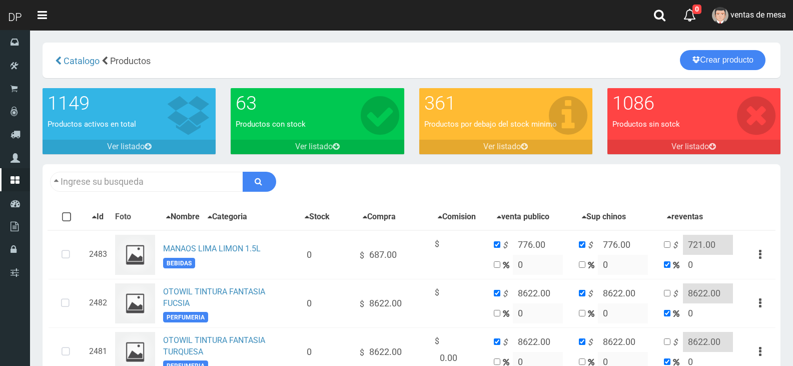
click at [739, 70] on div "Catalogo Productos Crear producto Crear producto" at bounding box center [411, 60] width 723 height 21
click at [735, 65] on link "Crear producto" at bounding box center [723, 60] width 86 height 20
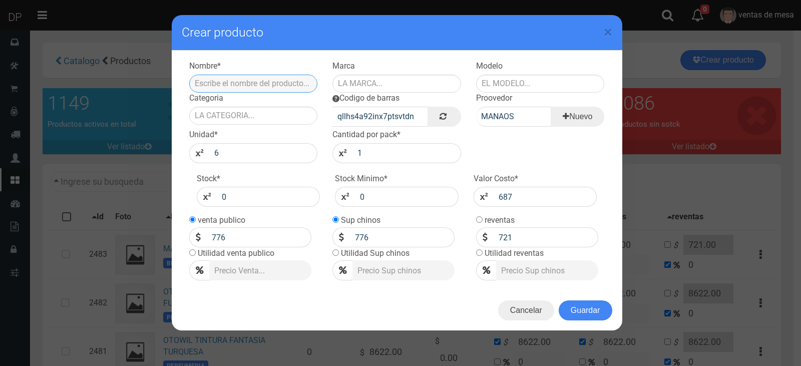
click at [294, 86] on input "text" at bounding box center [253, 84] width 129 height 18
type input "MANAOS NARANJA 1.5L"
type input "MANAOS"
type input "1.5L"
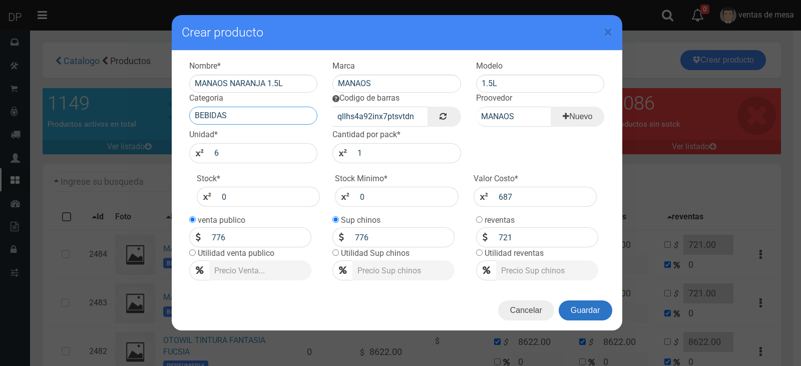
type input "BEBIDAS"
click at [586, 312] on button "Guardar" at bounding box center [585, 310] width 54 height 20
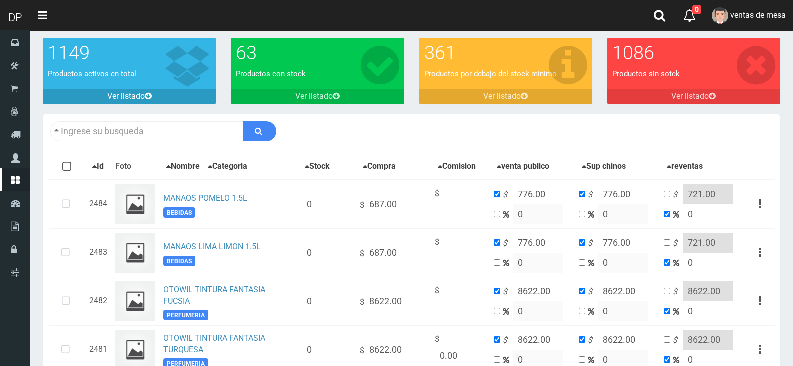
scroll to position [50, 0]
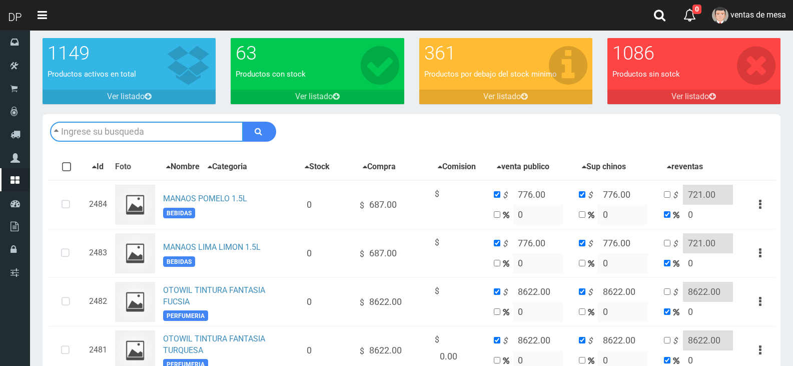
click at [155, 128] on input "text" at bounding box center [146, 132] width 193 height 20
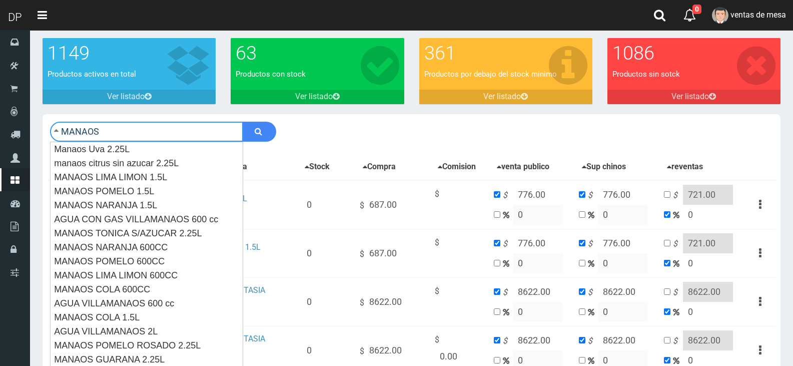
type input "MANAOS"
click at [243, 122] on button "submit" at bounding box center [260, 132] width 34 height 20
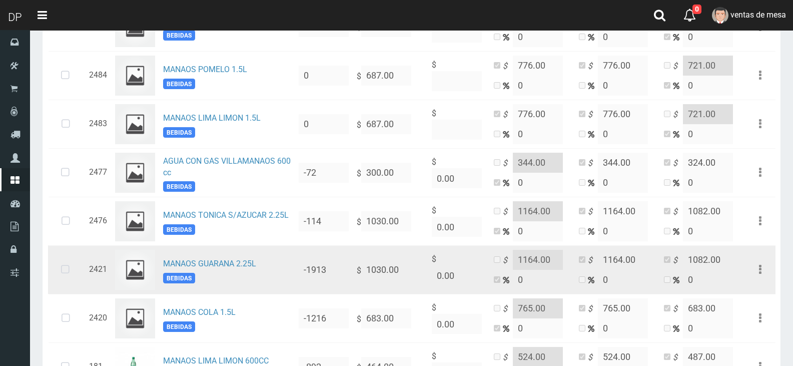
scroll to position [250, 0]
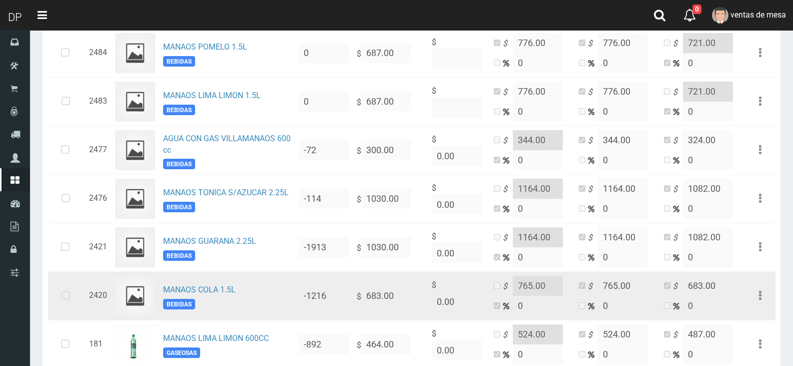
click at [71, 297] on icon at bounding box center [66, 295] width 27 height 33
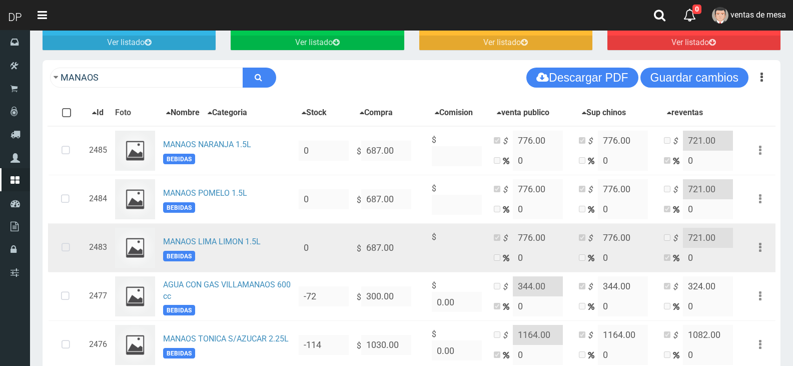
scroll to position [300, 0]
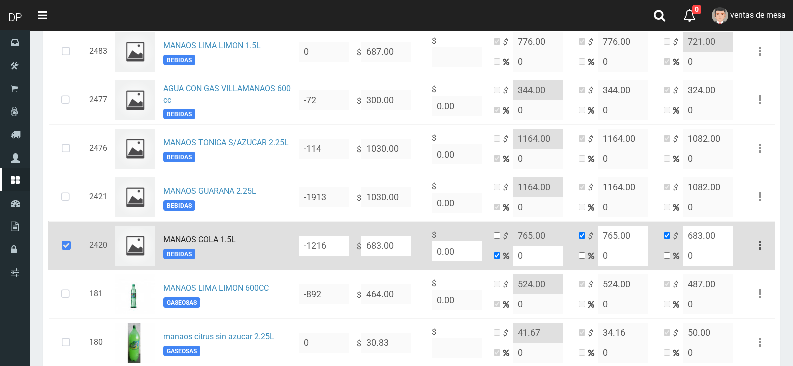
click at [376, 244] on input "683.00" at bounding box center [386, 246] width 50 height 20
type input "68.00"
type input "68"
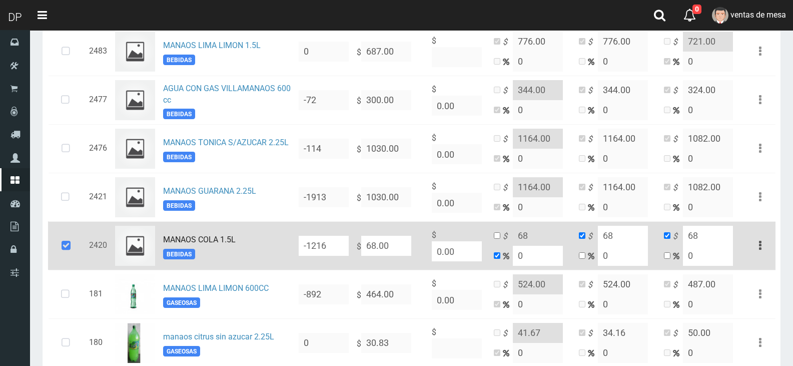
type input "687.00"
type input "687"
type input "687.00"
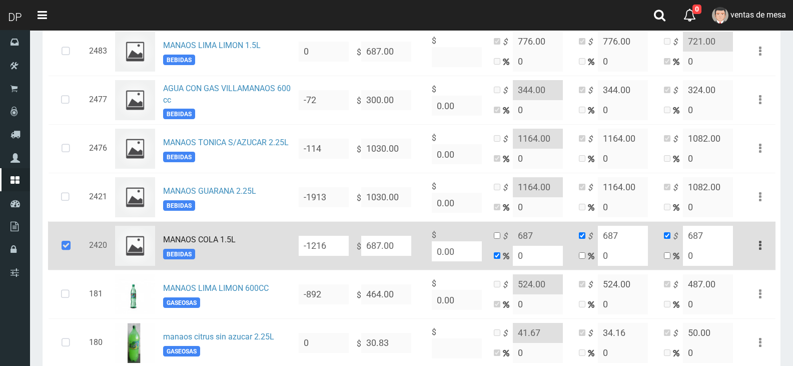
click at [501, 238] on td "$ 687 0" at bounding box center [532, 245] width 85 height 49
drag, startPoint x: 490, startPoint y: 242, endPoint x: 497, endPoint y: 242, distance: 7.0
click at [492, 242] on td "$ 687 0" at bounding box center [532, 245] width 85 height 49
click at [497, 242] on td "$ 687 0" at bounding box center [532, 245] width 85 height 49
click at [502, 240] on td "$ 687 0" at bounding box center [532, 245] width 85 height 49
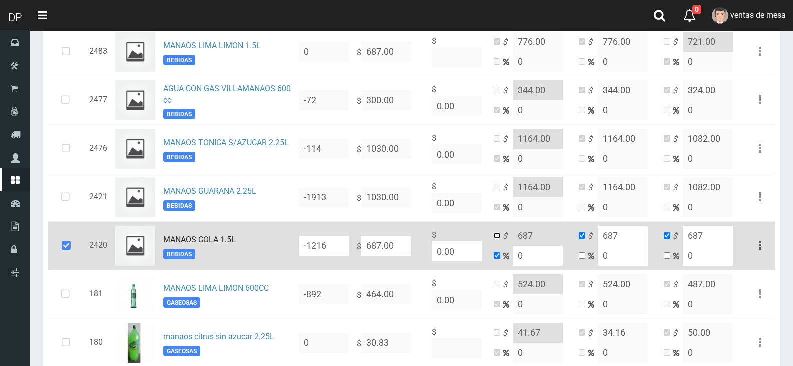
click at [499, 239] on input "checkbox" at bounding box center [497, 235] width 7 height 7
checkbox input "true"
checkbox input "false"
click at [512, 241] on icon "$" at bounding box center [508, 237] width 10 height 12
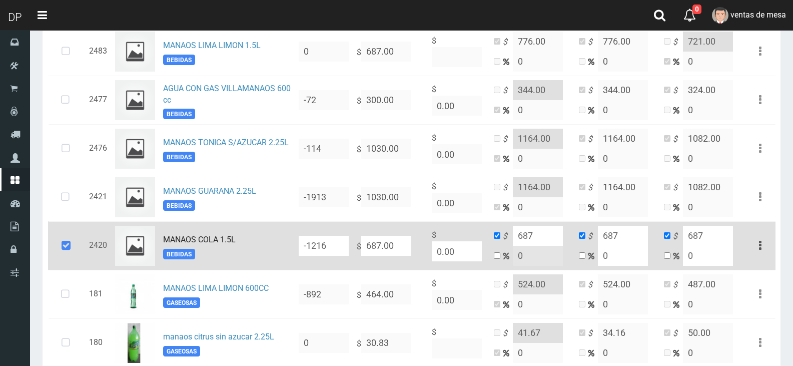
click at [519, 240] on input "687" at bounding box center [538, 236] width 50 height 20
type input "776"
click at [608, 235] on input "687" at bounding box center [623, 236] width 50 height 20
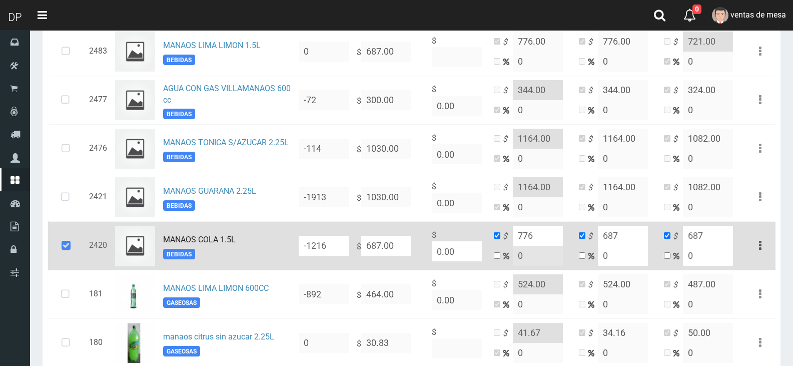
click at [610, 240] on input "687" at bounding box center [623, 236] width 50 height 20
type input "776"
click at [690, 236] on input "687" at bounding box center [708, 236] width 50 height 20
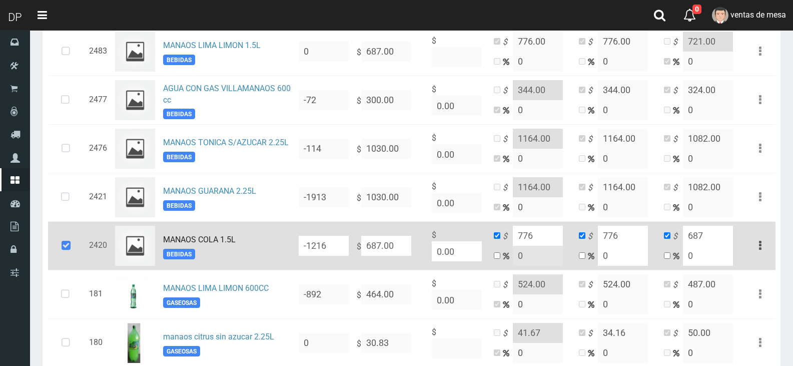
click at [691, 236] on input "687" at bounding box center [708, 236] width 50 height 20
click at [720, 243] on input "672187" at bounding box center [708, 236] width 50 height 20
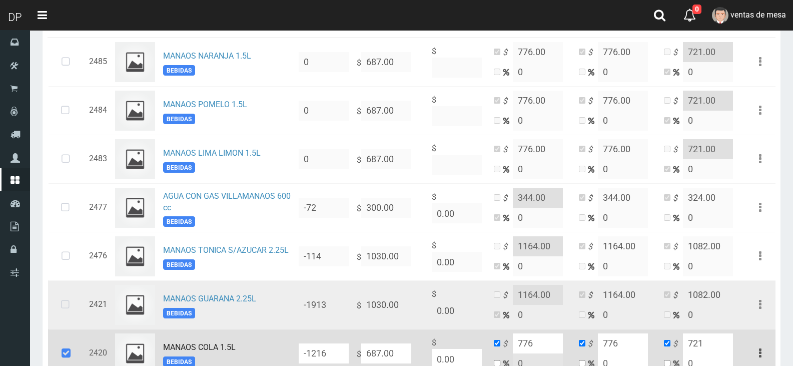
scroll to position [0, 0]
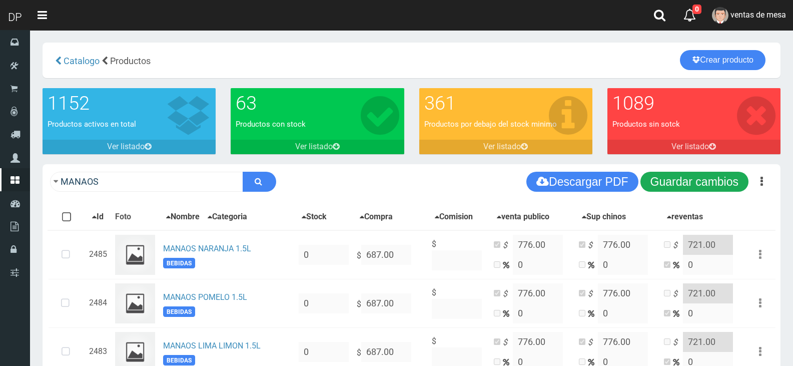
type input "721"
click at [718, 172] on div "MANAOS Descargar PDF Guardar cambios Guardar cambios 150" at bounding box center [412, 181] width 738 height 35
click at [717, 180] on button "Guardar cambios" at bounding box center [694, 182] width 108 height 20
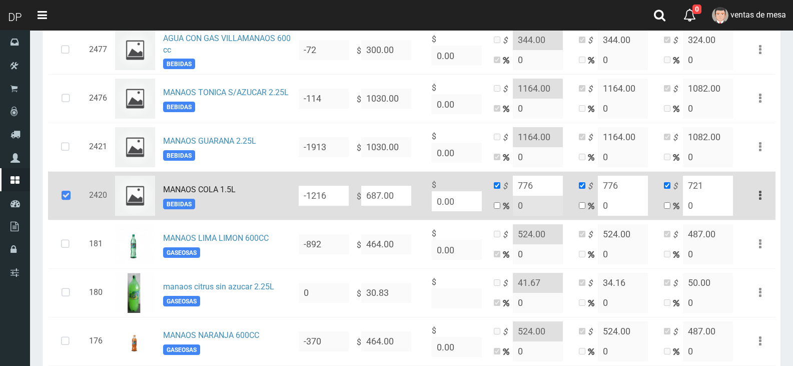
click at [62, 201] on icon at bounding box center [66, 195] width 27 height 33
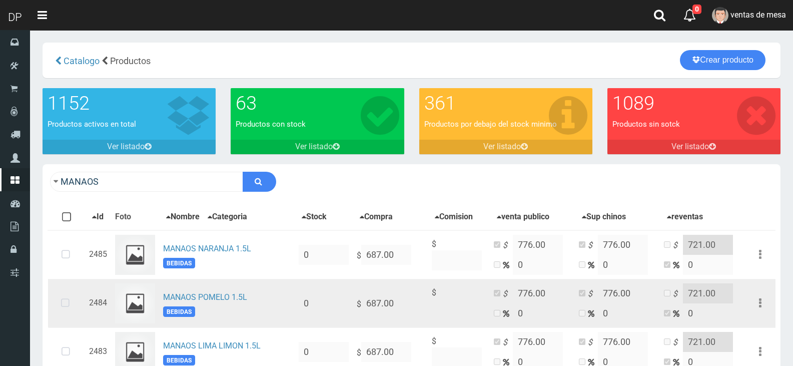
click at [480, 294] on td "$" at bounding box center [459, 303] width 62 height 49
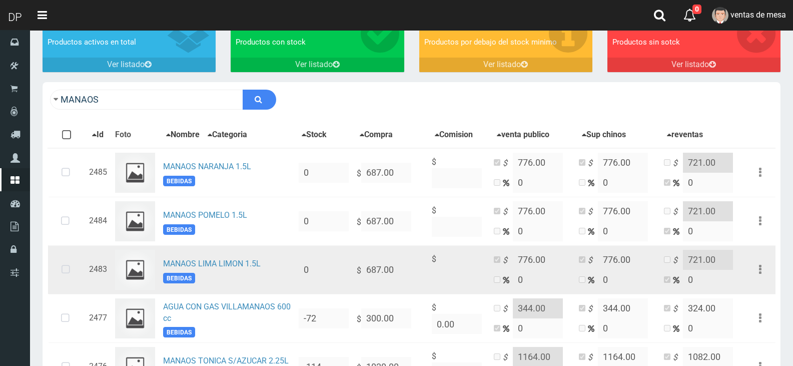
scroll to position [100, 0]
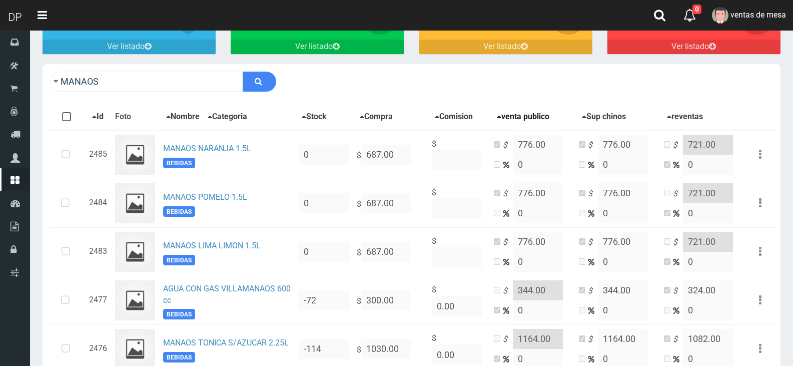
drag, startPoint x: 240, startPoint y: 288, endPoint x: 525, endPoint y: 124, distance: 328.6
click at [525, 123] on button "venta publico" at bounding box center [523, 117] width 59 height 13
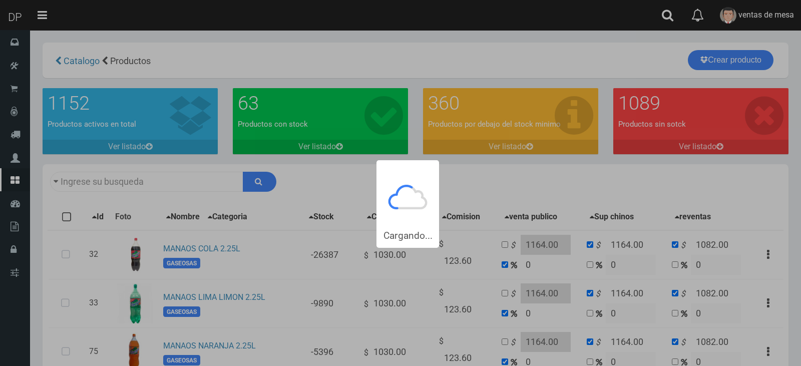
type input "MANAOS"
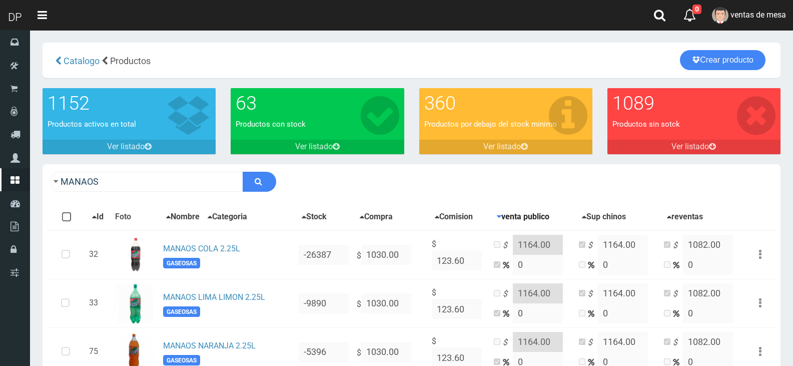
click at [551, 217] on button "venta publico" at bounding box center [523, 217] width 59 height 13
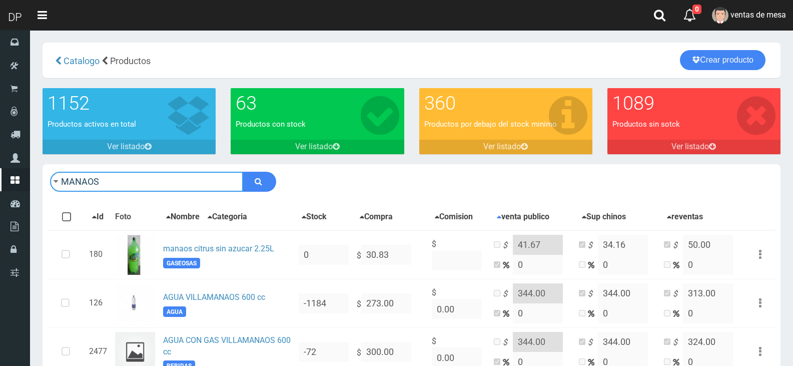
click at [169, 188] on input "MANAOS" at bounding box center [146, 182] width 193 height 20
